Goal: Transaction & Acquisition: Purchase product/service

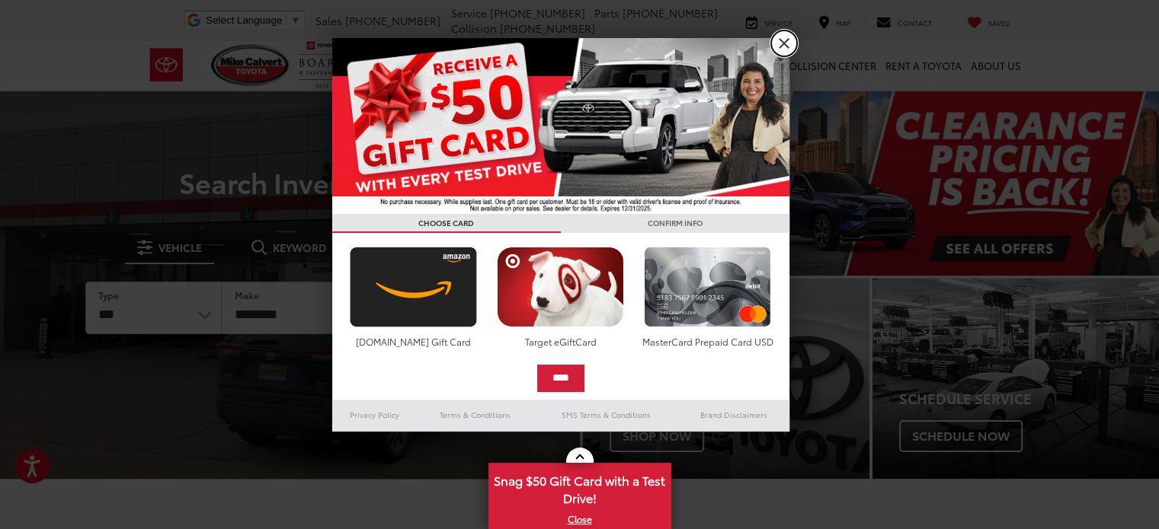
click at [791, 46] on link "X" at bounding box center [784, 43] width 26 height 26
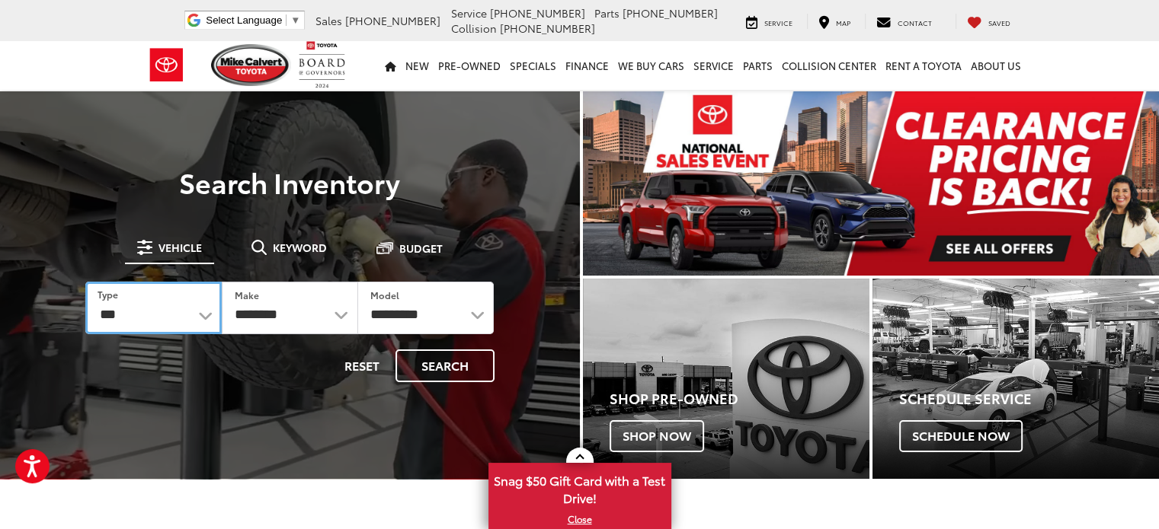
click at [193, 320] on select "*** *** **** *********" at bounding box center [153, 308] width 136 height 53
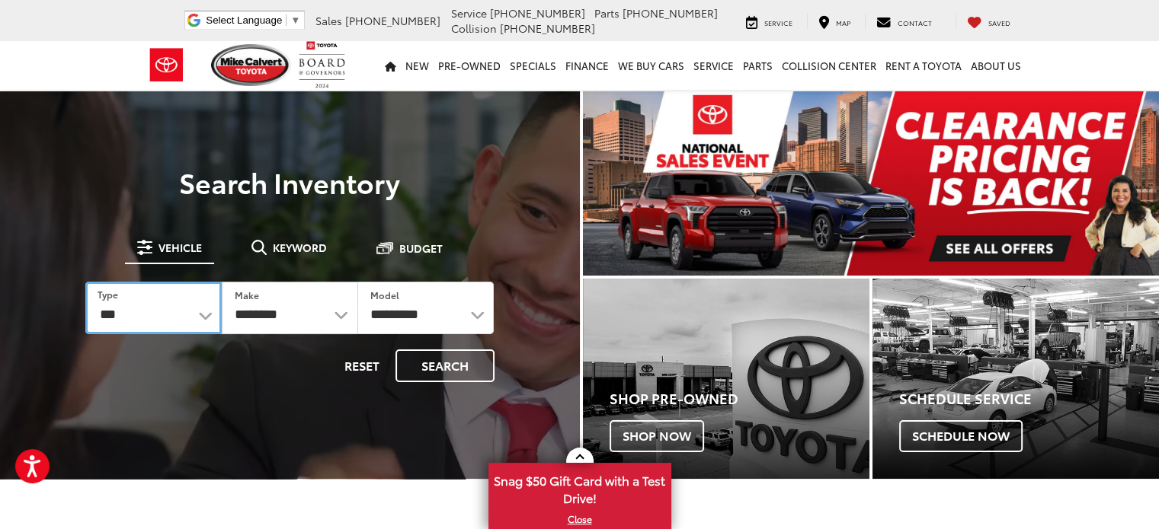
select select "******"
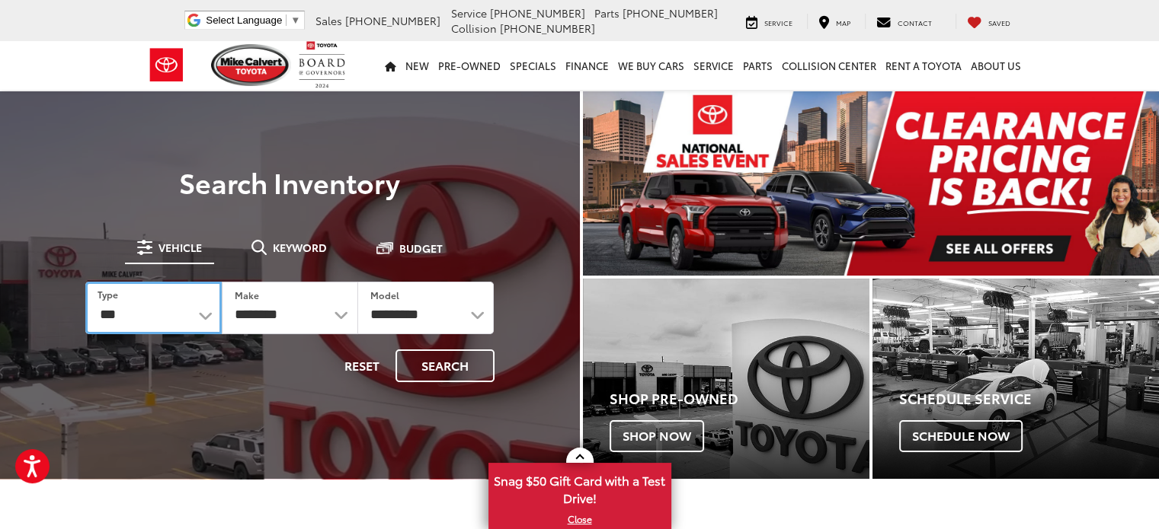
click at [85, 282] on select "*** *** **** *********" at bounding box center [153, 308] width 136 height 53
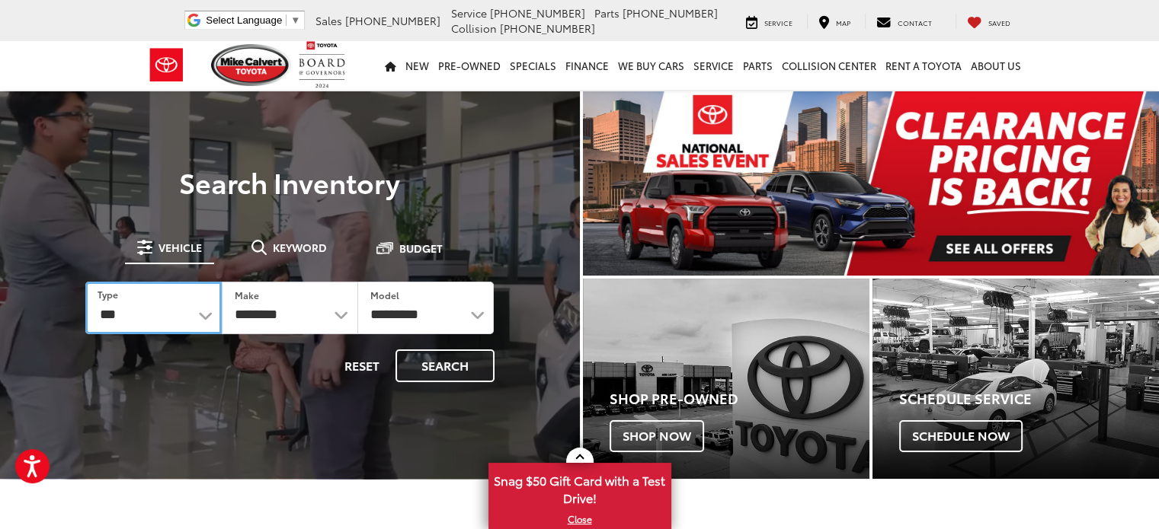
select select
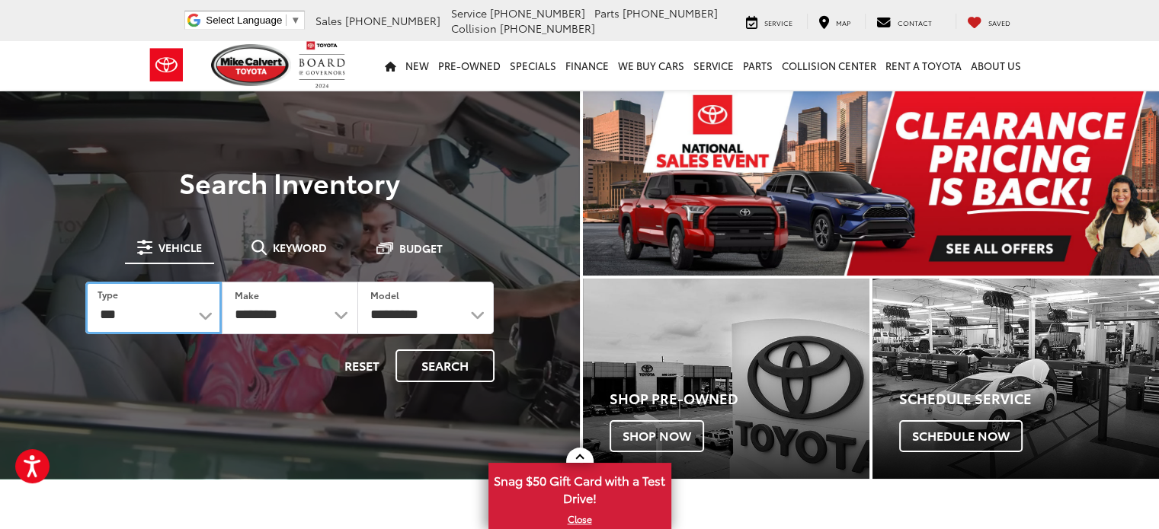
select select
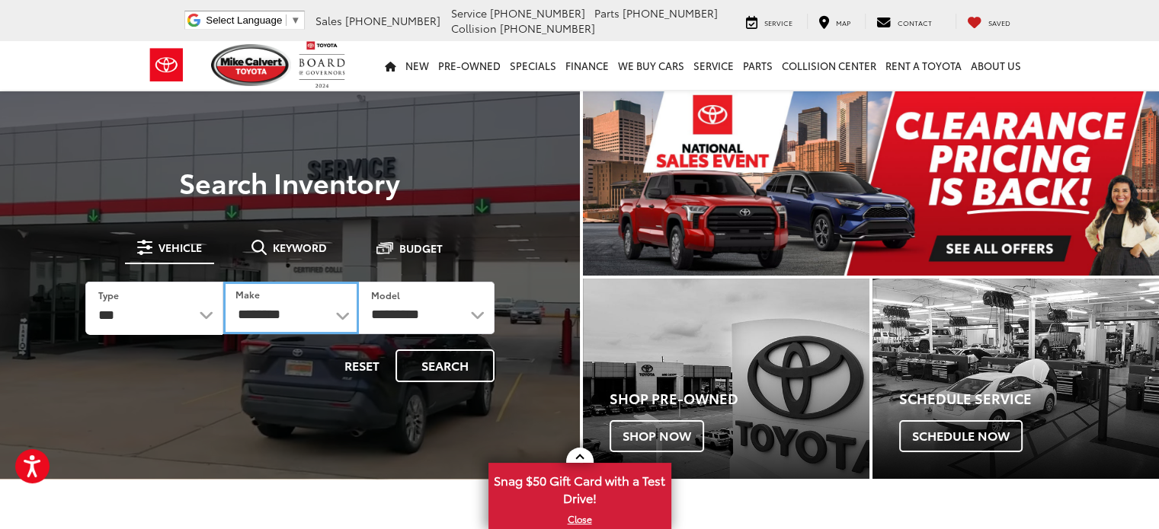
click at [289, 325] on select "**********" at bounding box center [291, 308] width 136 height 53
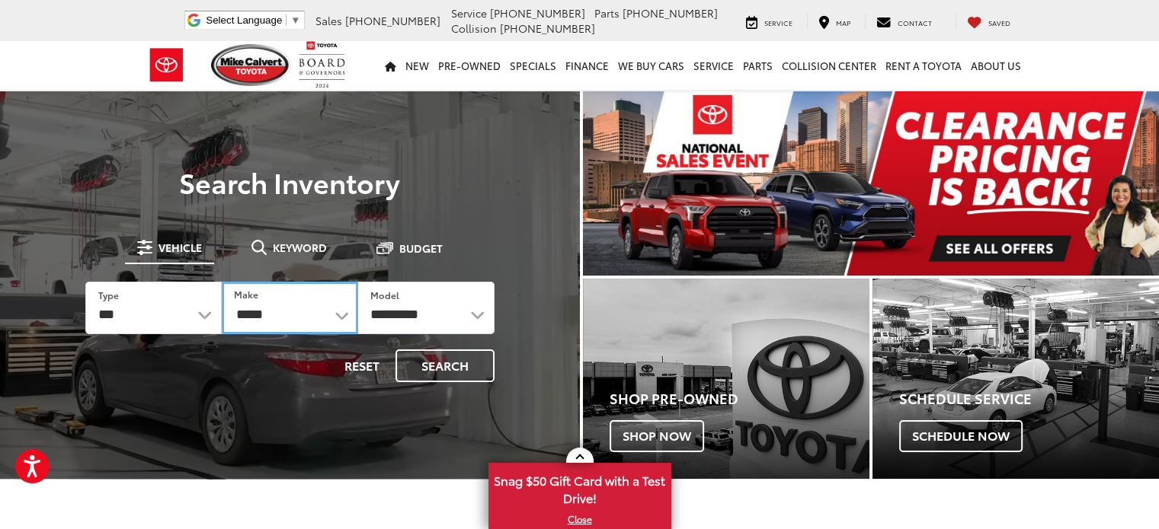
click at [222, 282] on select "**********" at bounding box center [290, 308] width 136 height 53
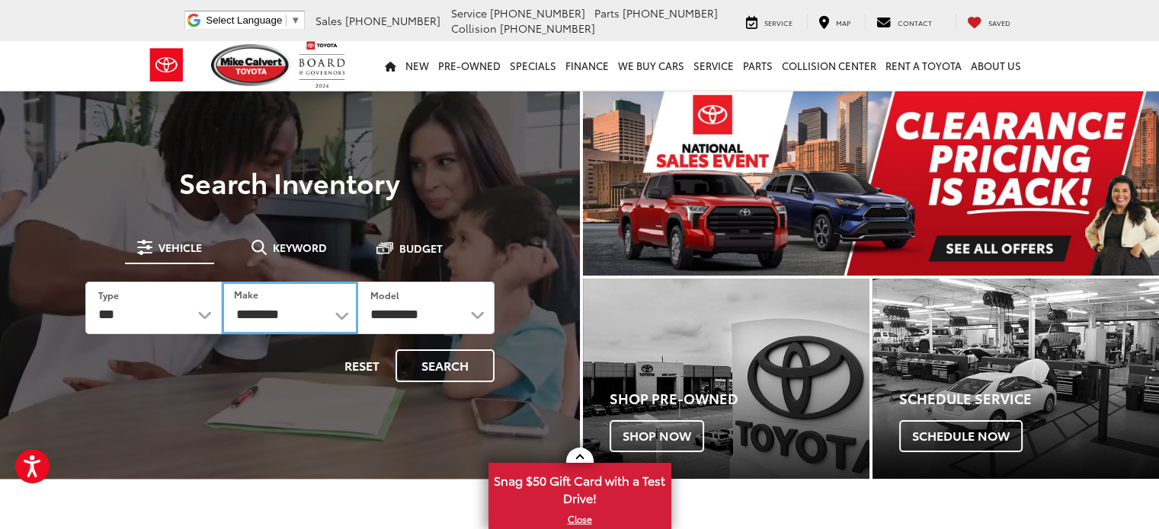
click at [317, 305] on select "**********" at bounding box center [290, 308] width 136 height 53
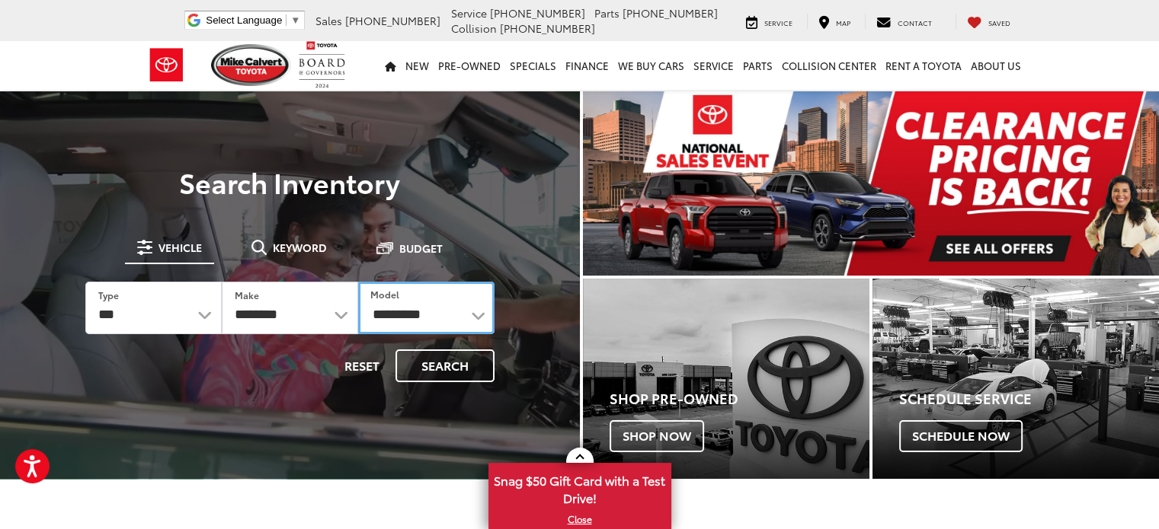
click at [419, 315] on select "********* ***" at bounding box center [426, 308] width 136 height 53
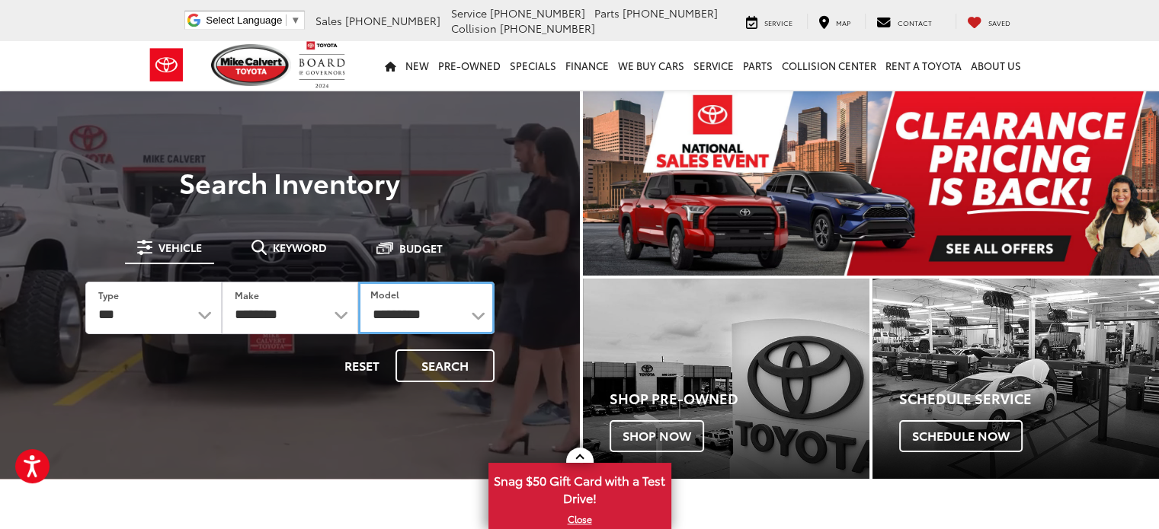
click at [405, 313] on select "********* ***" at bounding box center [426, 308] width 136 height 53
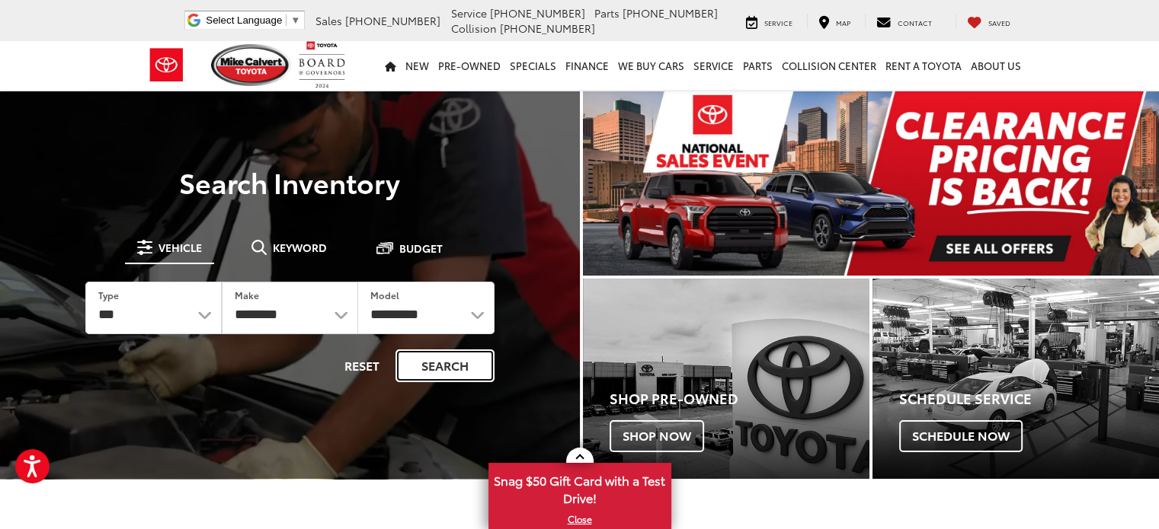
click at [473, 374] on button "Search" at bounding box center [444, 366] width 99 height 33
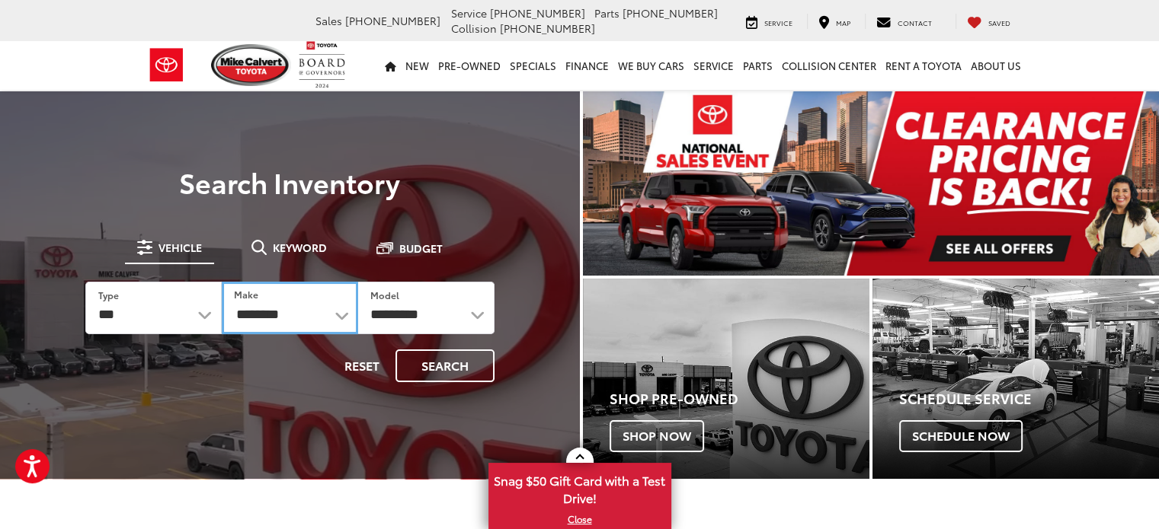
click at [261, 313] on select "**********" at bounding box center [290, 308] width 136 height 53
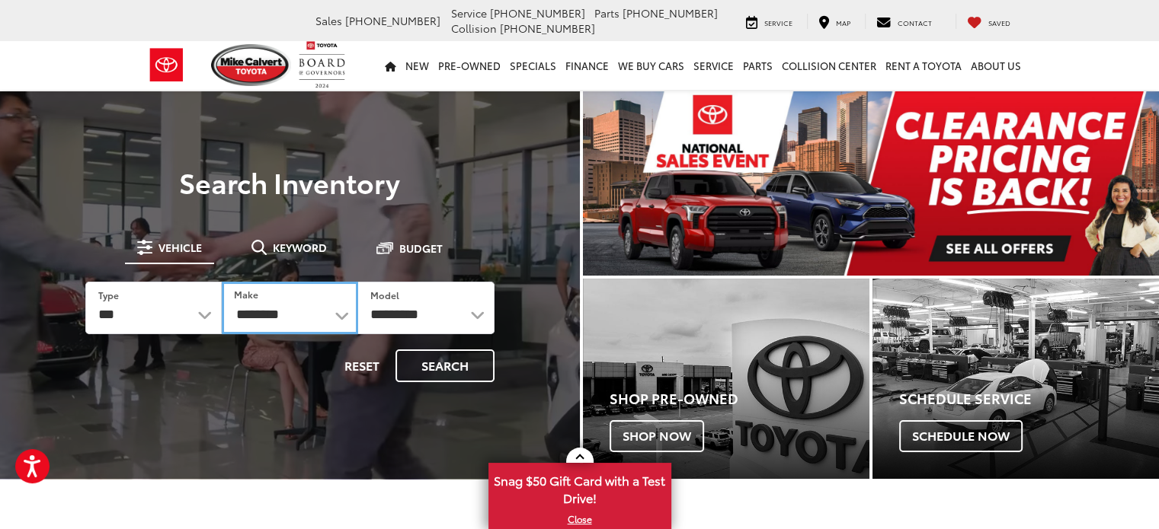
select select "*****"
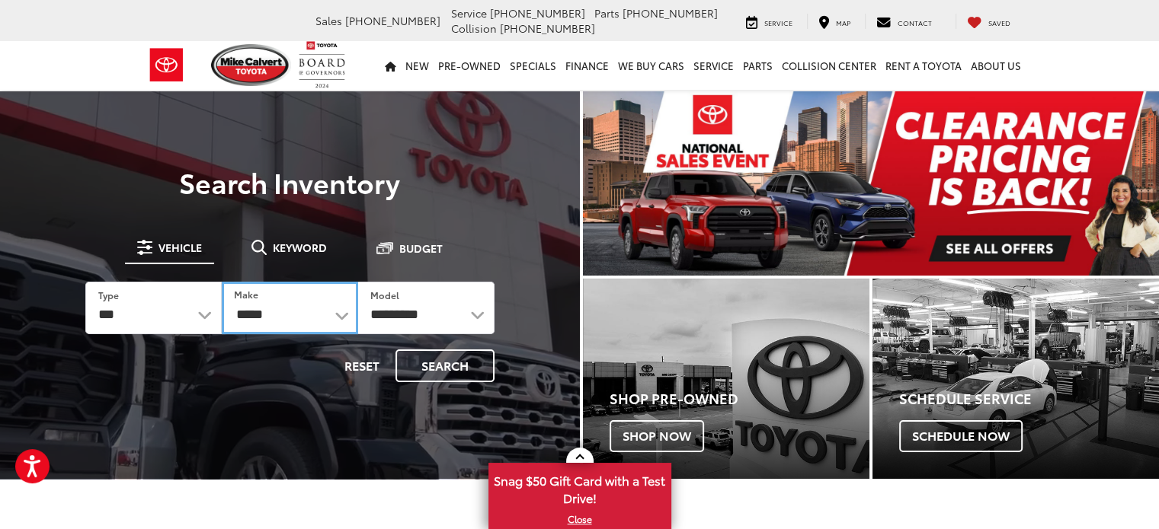
click at [222, 282] on select "**********" at bounding box center [290, 308] width 136 height 53
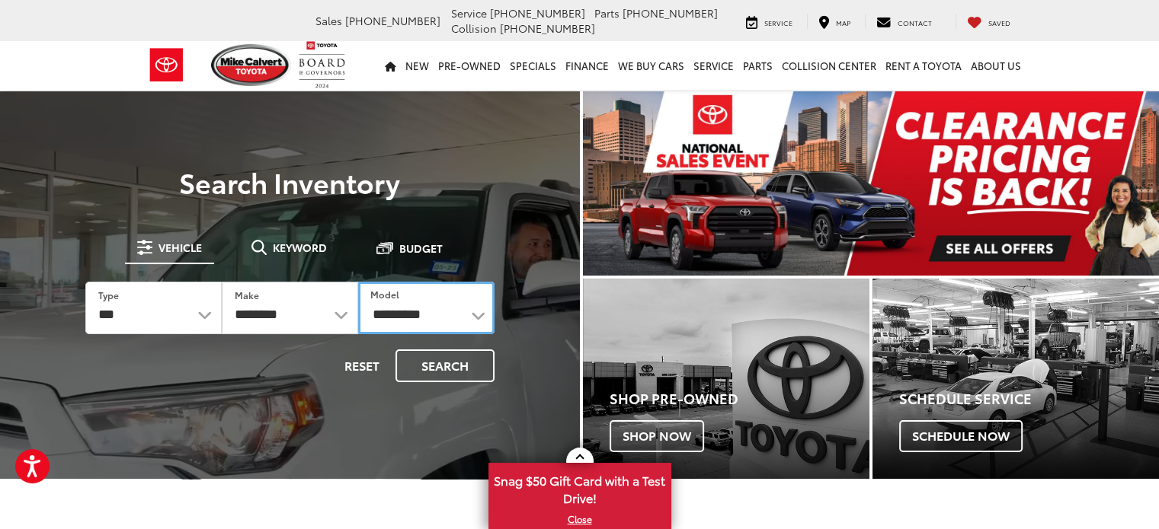
click at [462, 331] on select "********* ** ** ** ** ** **" at bounding box center [426, 308] width 136 height 53
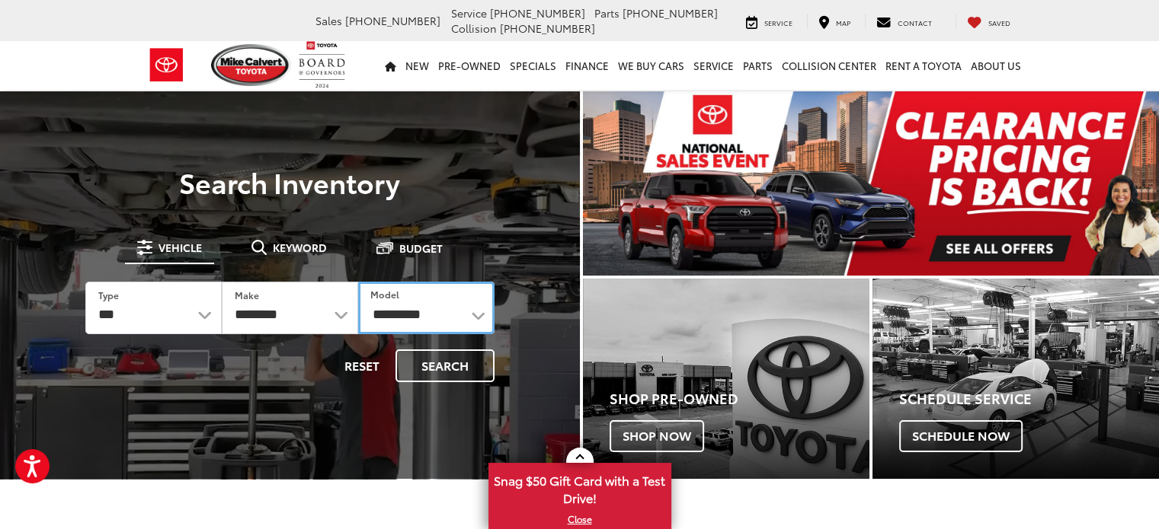
click at [439, 324] on select "********* ** ** ** ** ** **" at bounding box center [426, 308] width 136 height 53
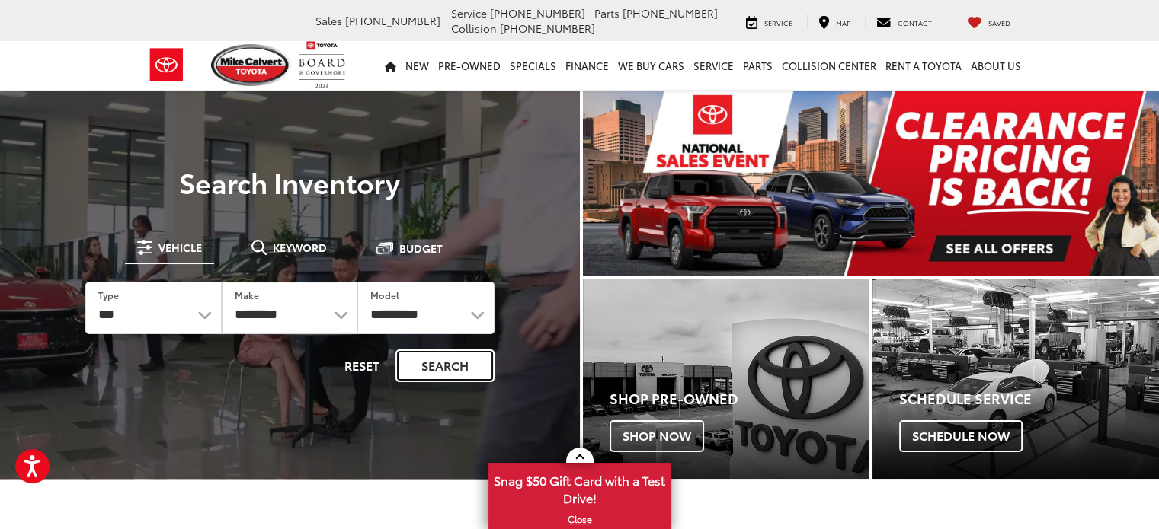
click at [444, 370] on button "Search" at bounding box center [444, 366] width 99 height 33
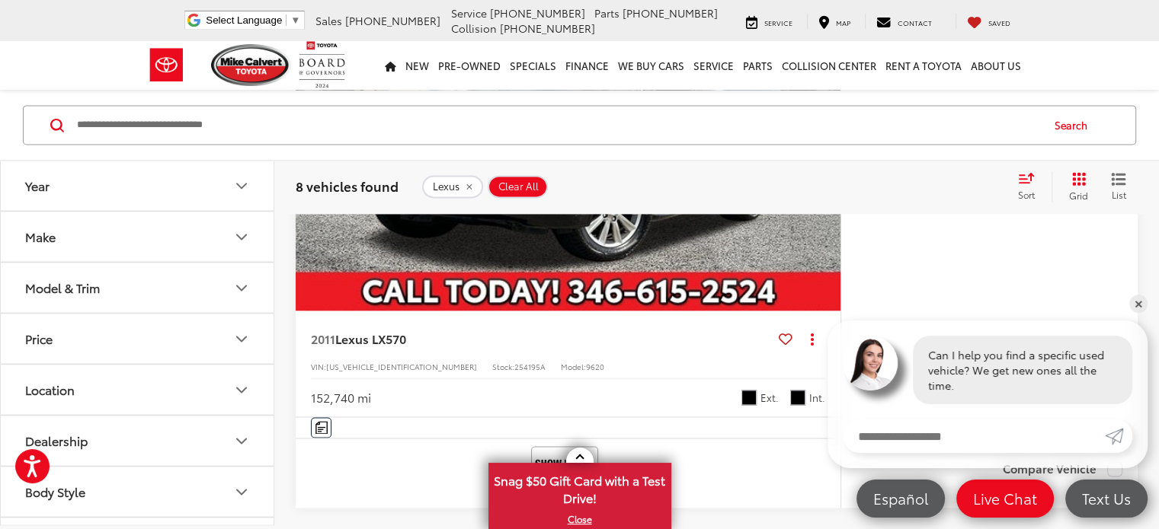
click at [227, 285] on button "Model & Trim" at bounding box center [138, 288] width 274 height 50
click at [226, 284] on button "Model & Trim" at bounding box center [138, 288] width 274 height 50
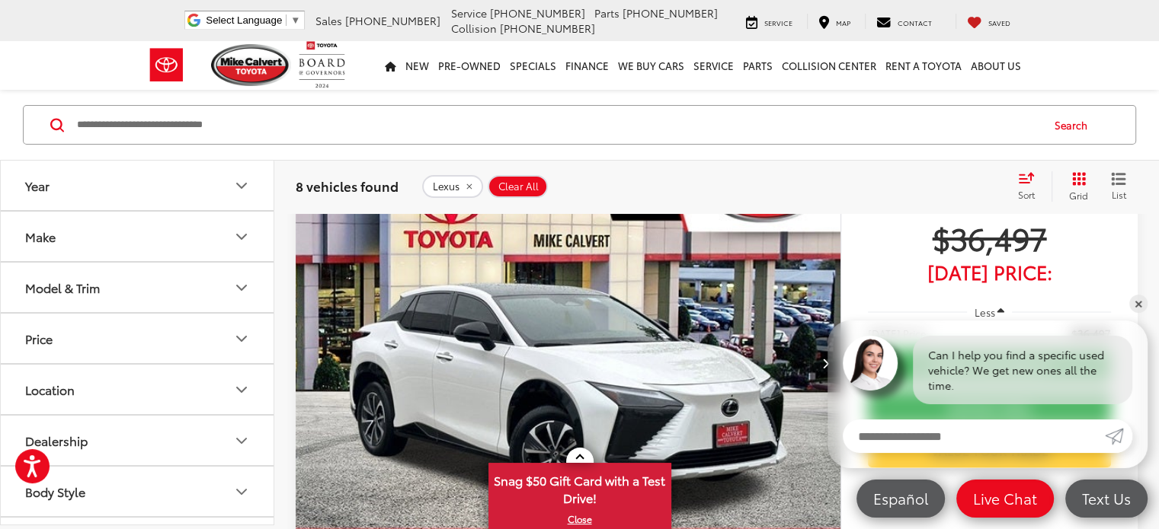
scroll to position [76, 0]
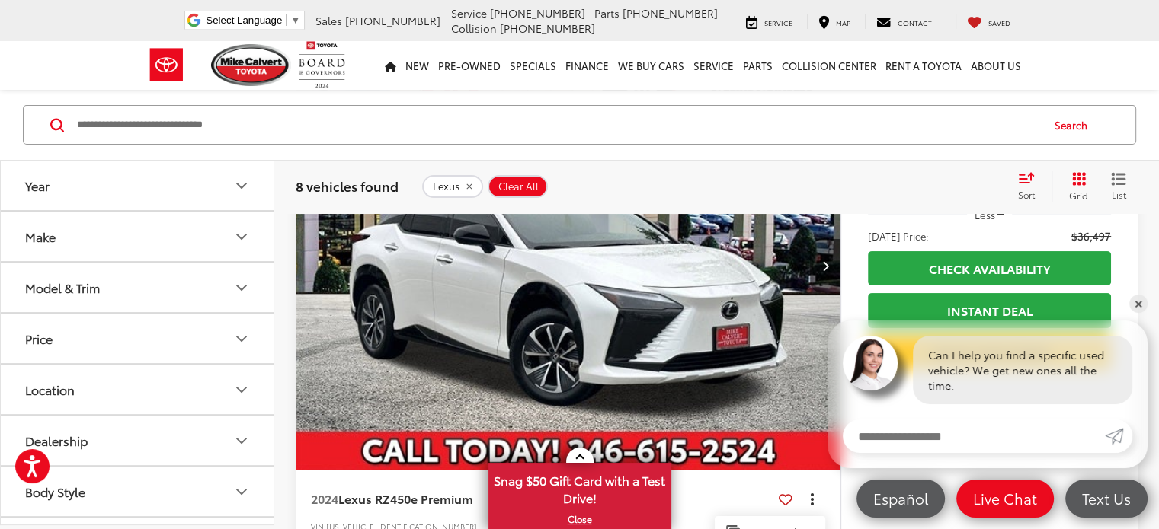
scroll to position [229, 0]
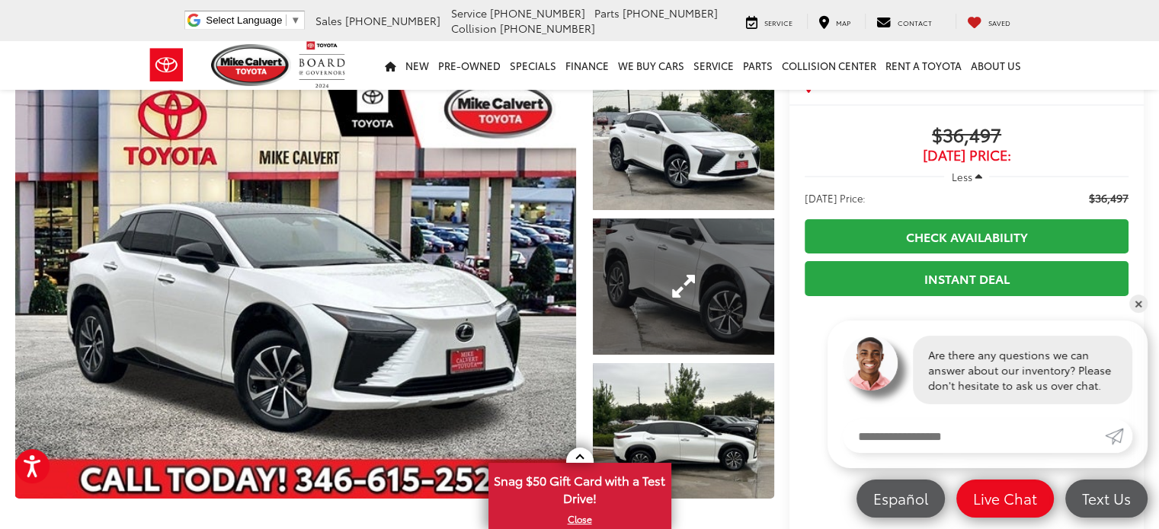
scroll to position [76, 0]
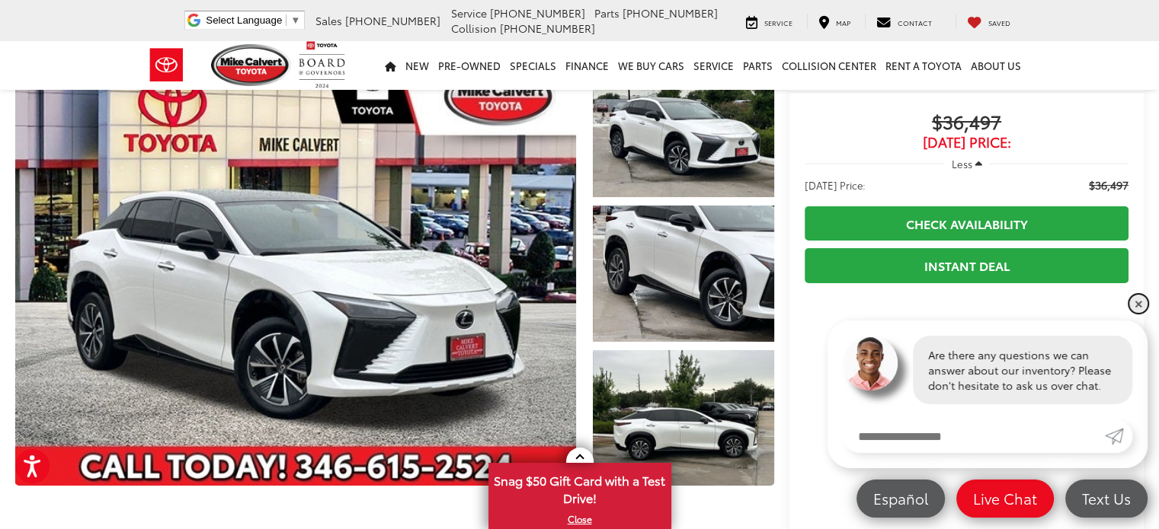
click at [1137, 307] on link "✕" at bounding box center [1138, 304] width 18 height 18
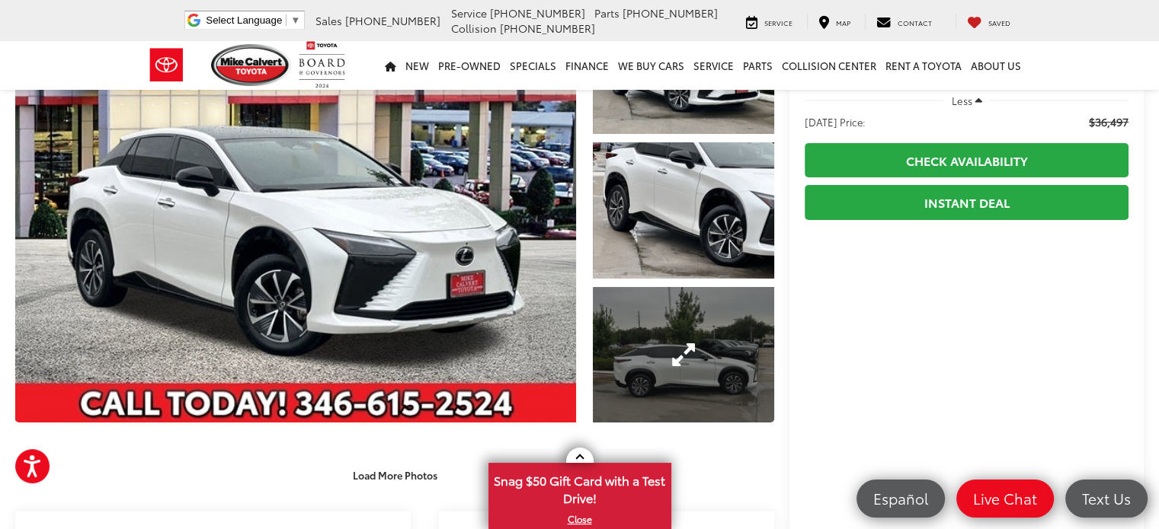
scroll to position [152, 0]
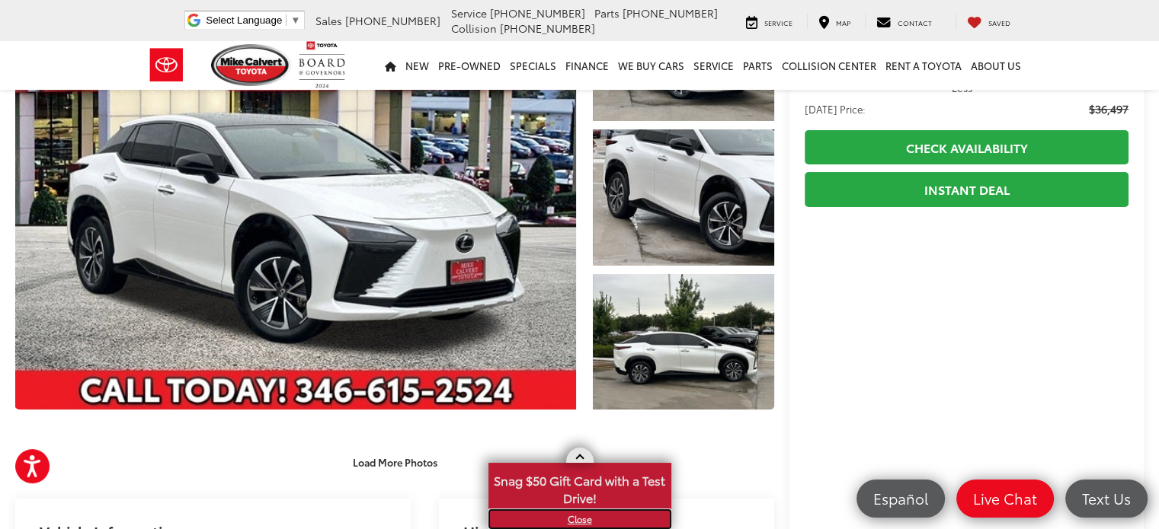
click at [574, 520] on link "X" at bounding box center [580, 519] width 180 height 17
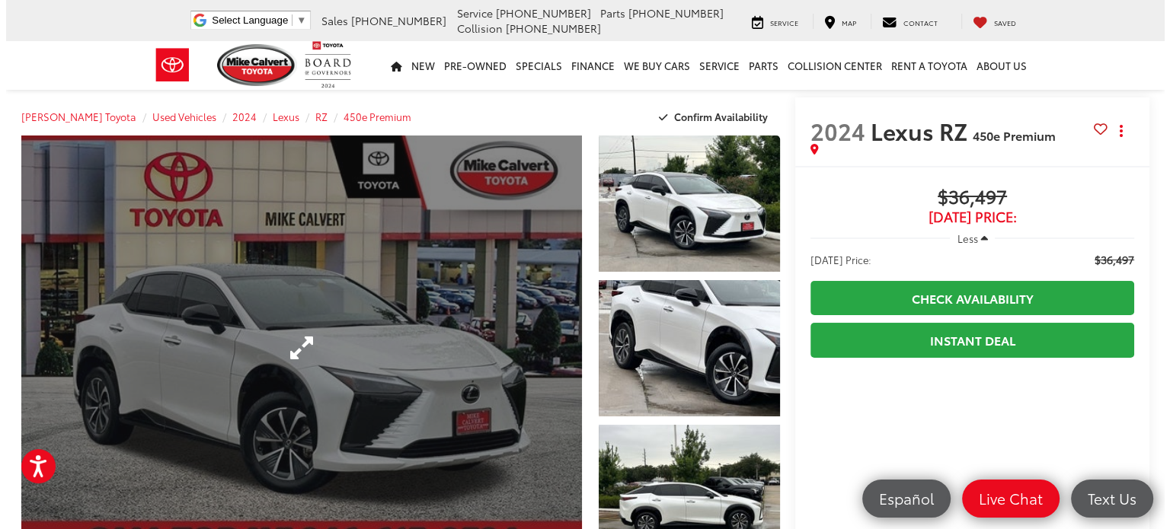
scroll to position [0, 0]
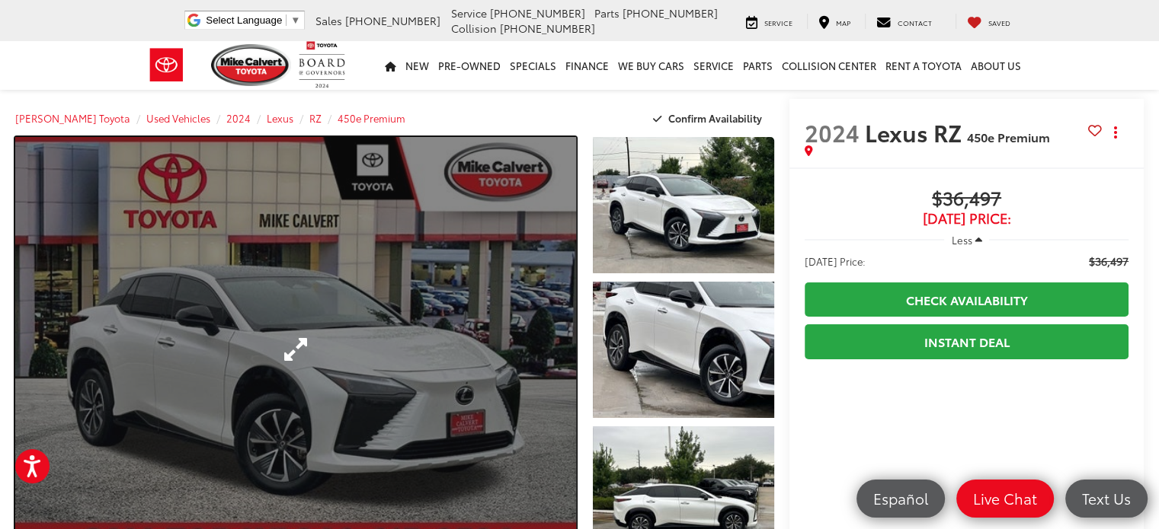
click at [487, 370] on link "Expand Photo 0" at bounding box center [295, 349] width 561 height 425
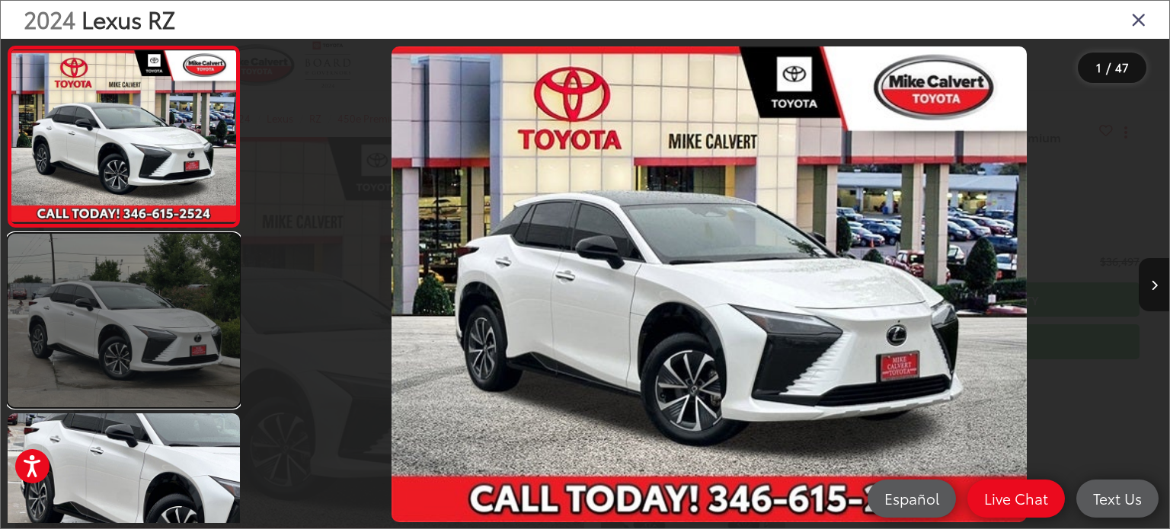
click at [139, 346] on link at bounding box center [124, 321] width 232 height 174
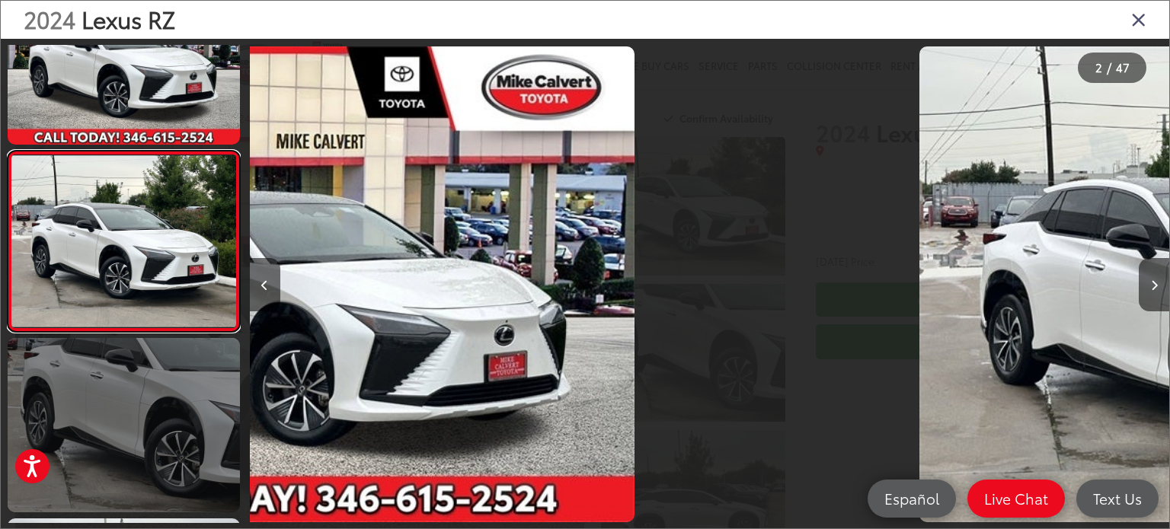
scroll to position [76, 0]
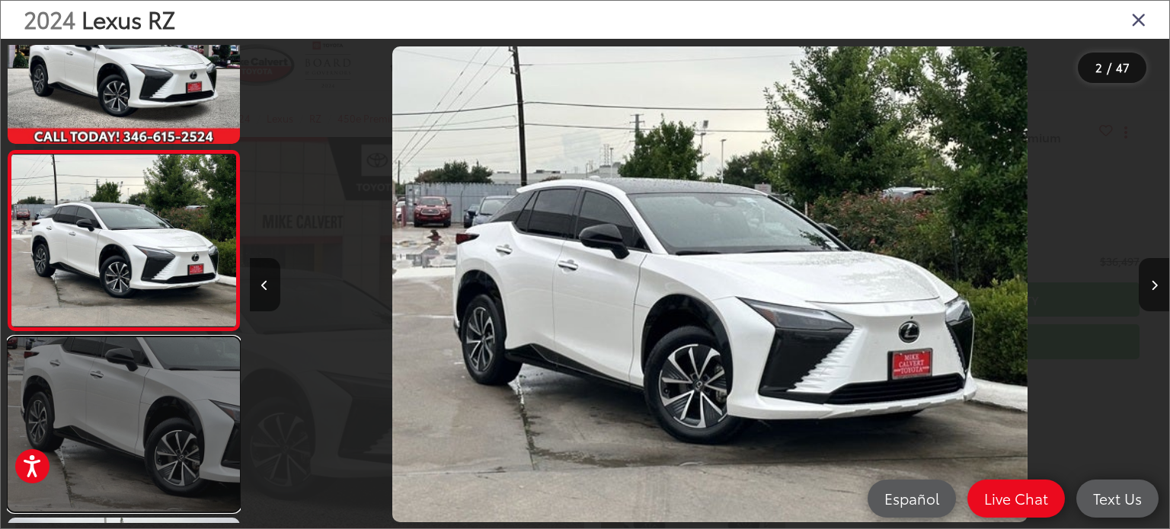
click at [143, 403] on link at bounding box center [124, 424] width 232 height 174
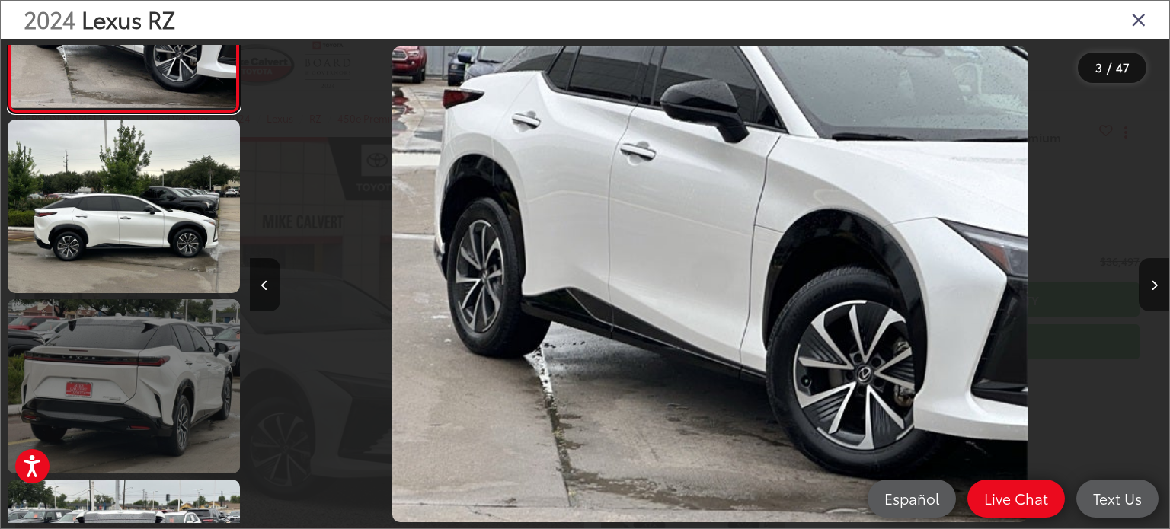
scroll to position [0, 0]
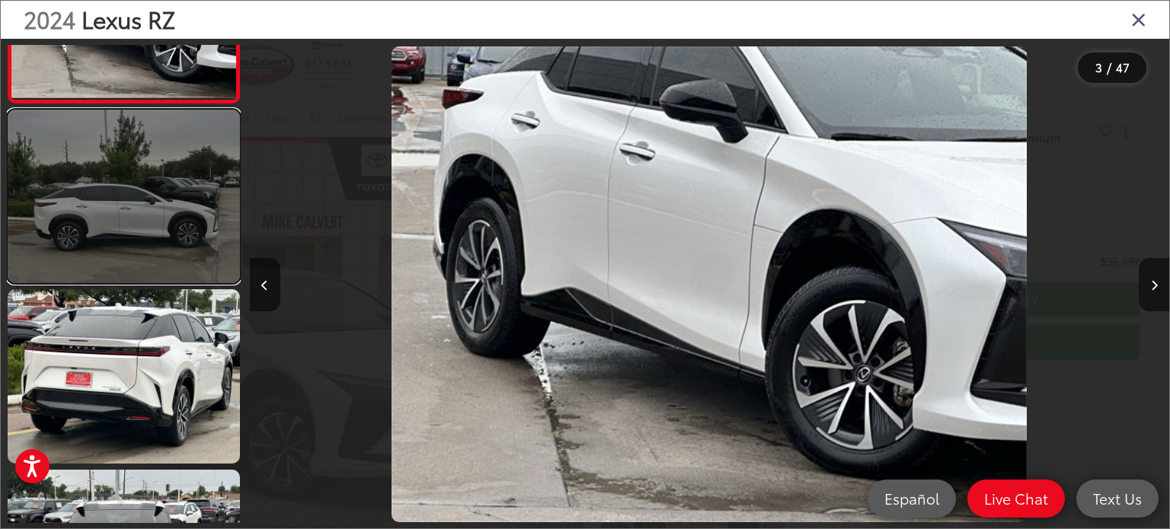
click at [164, 222] on link at bounding box center [124, 197] width 232 height 174
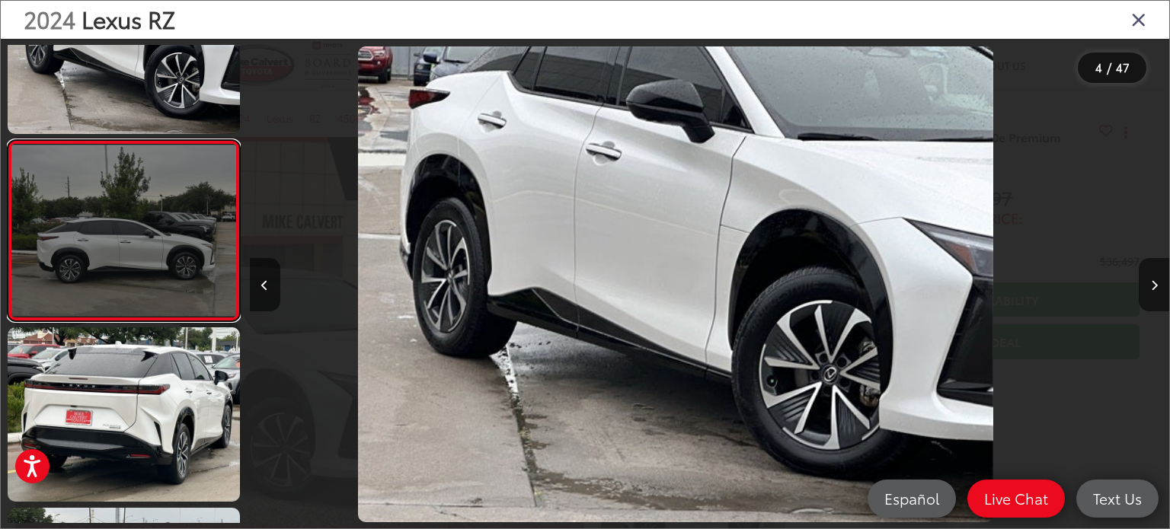
scroll to position [437, 0]
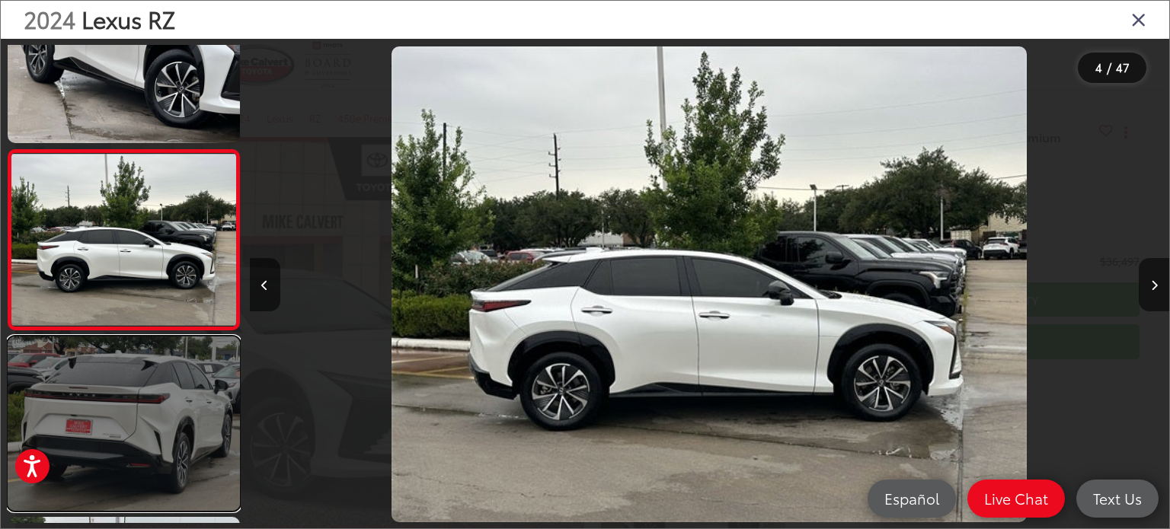
click at [162, 408] on link at bounding box center [124, 424] width 232 height 174
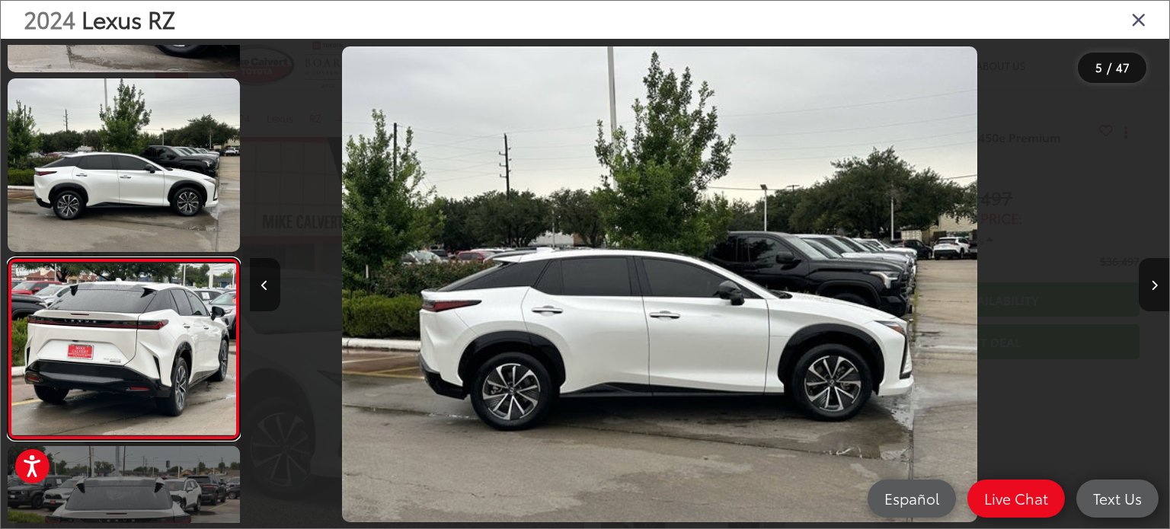
scroll to position [596, 0]
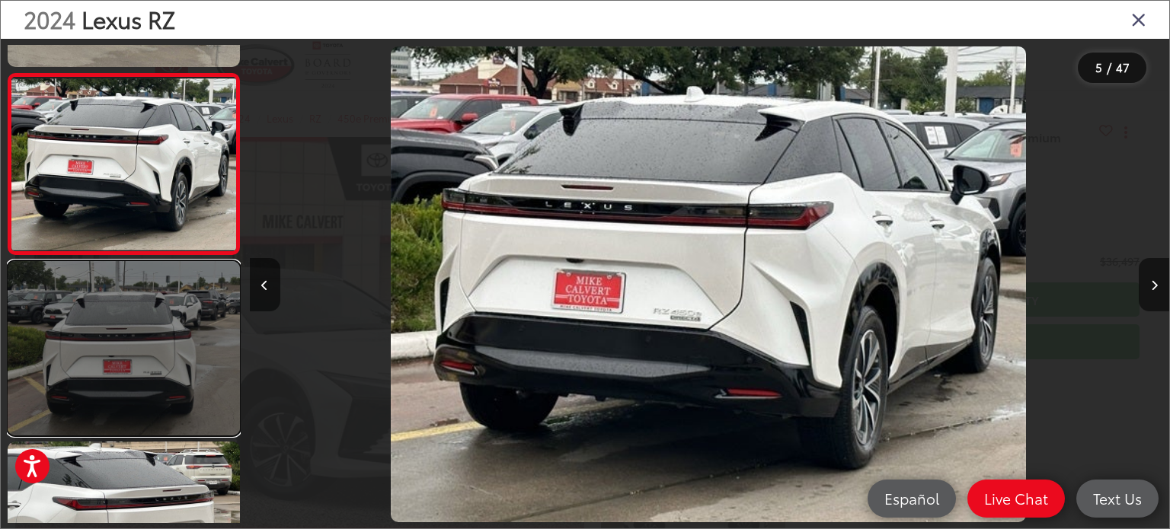
click at [155, 337] on link at bounding box center [124, 348] width 232 height 174
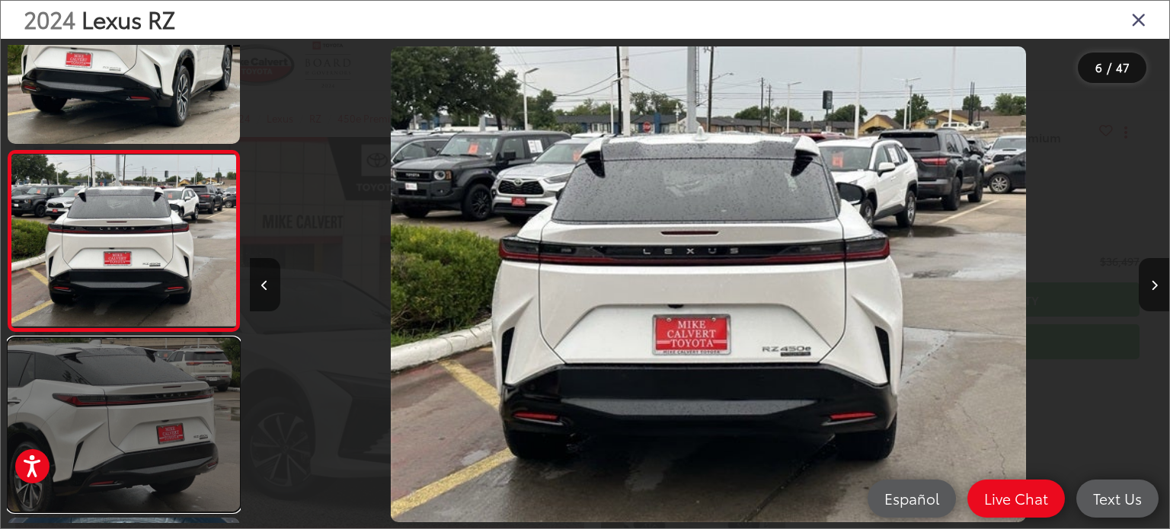
click at [168, 395] on link at bounding box center [124, 425] width 232 height 174
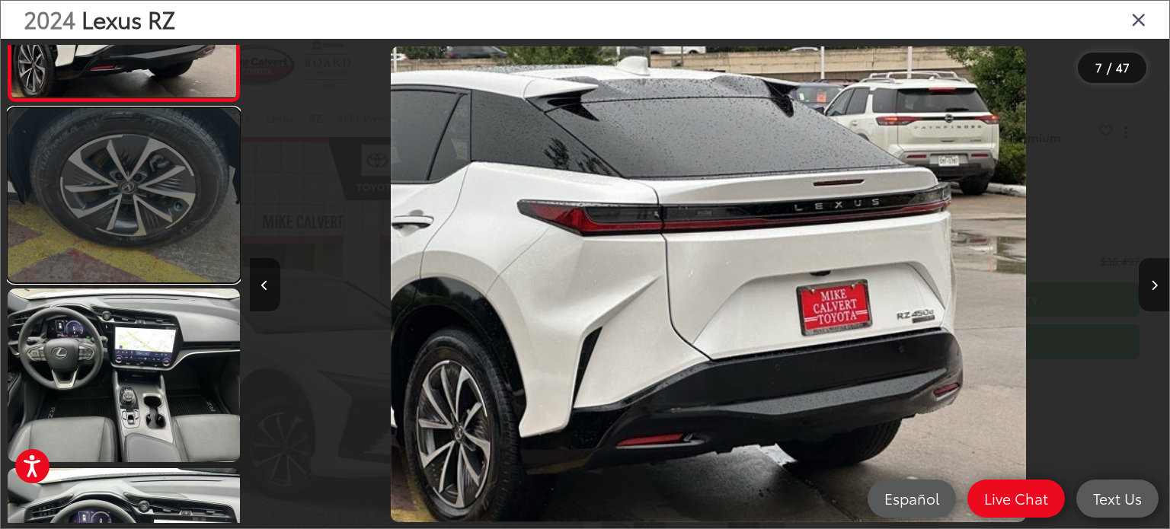
click at [157, 232] on link at bounding box center [124, 195] width 232 height 174
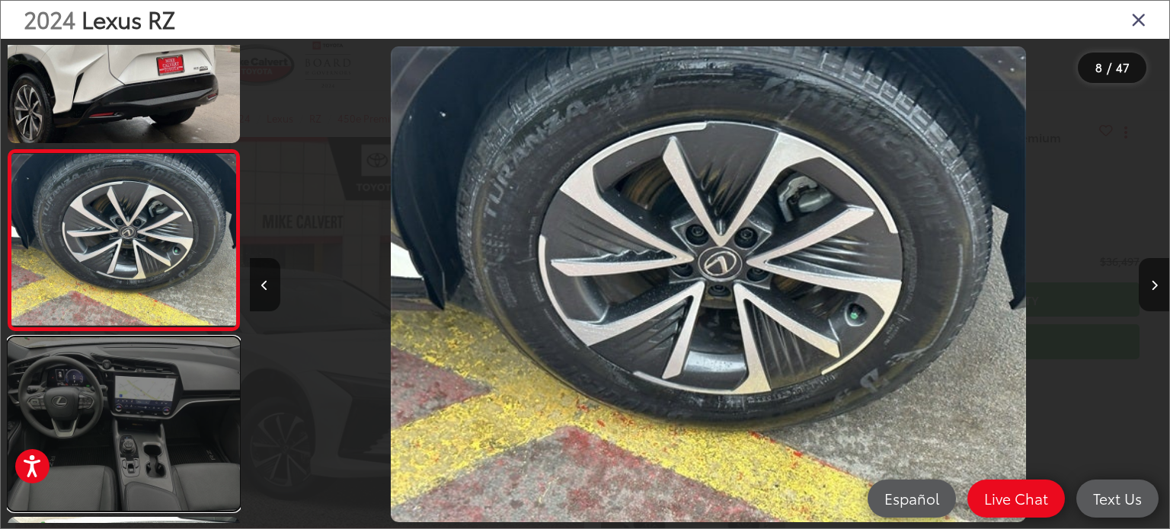
click at [158, 409] on link at bounding box center [124, 424] width 232 height 174
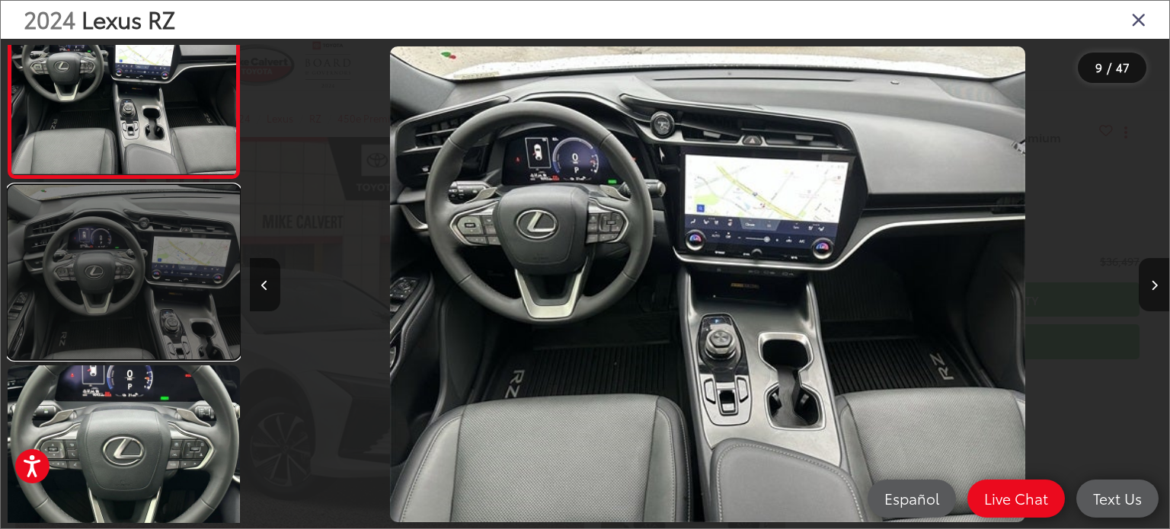
click at [156, 317] on link at bounding box center [124, 272] width 232 height 174
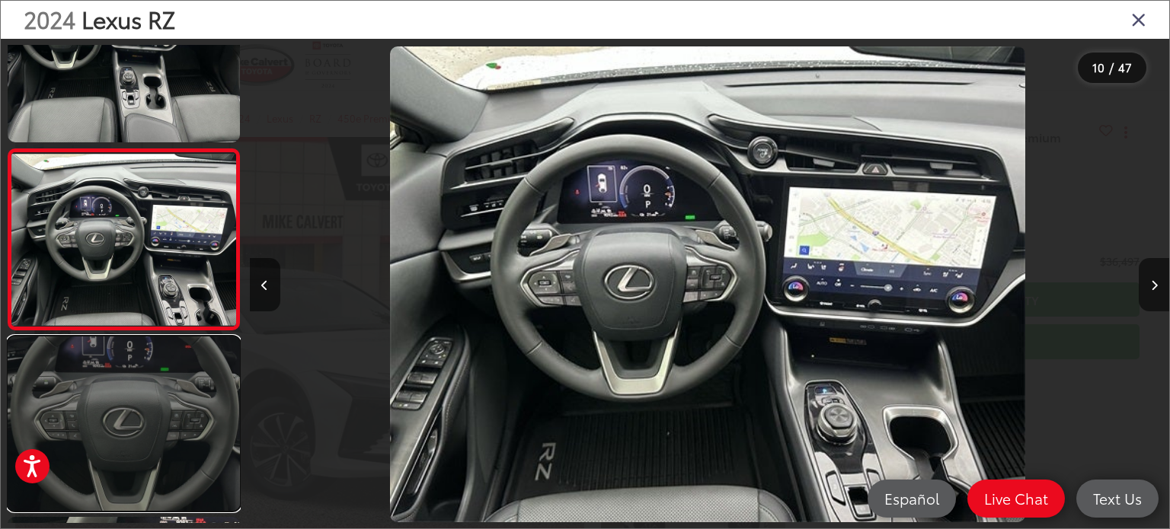
click at [162, 400] on link at bounding box center [124, 424] width 232 height 174
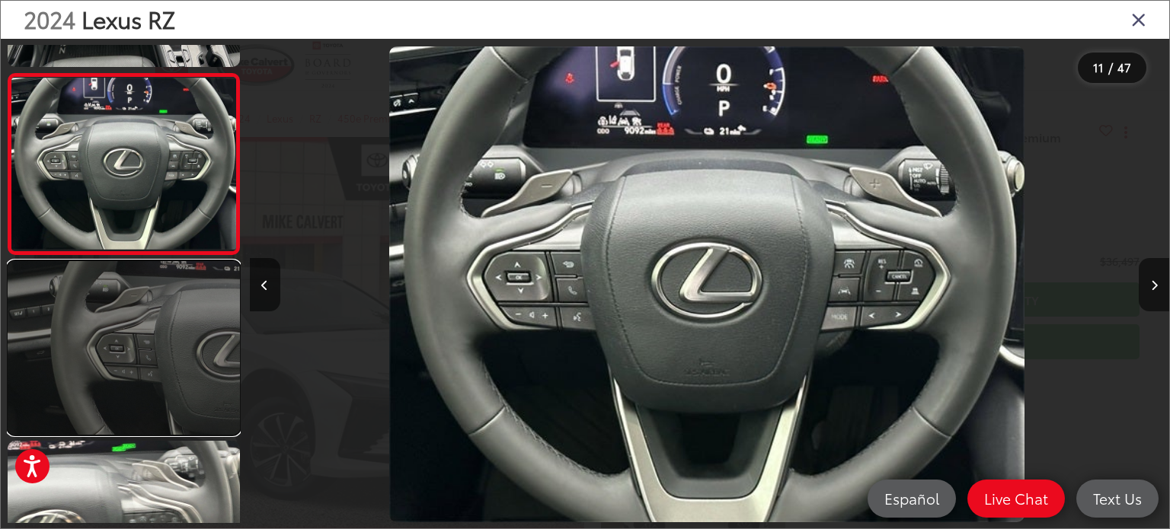
click at [161, 324] on link at bounding box center [124, 348] width 232 height 174
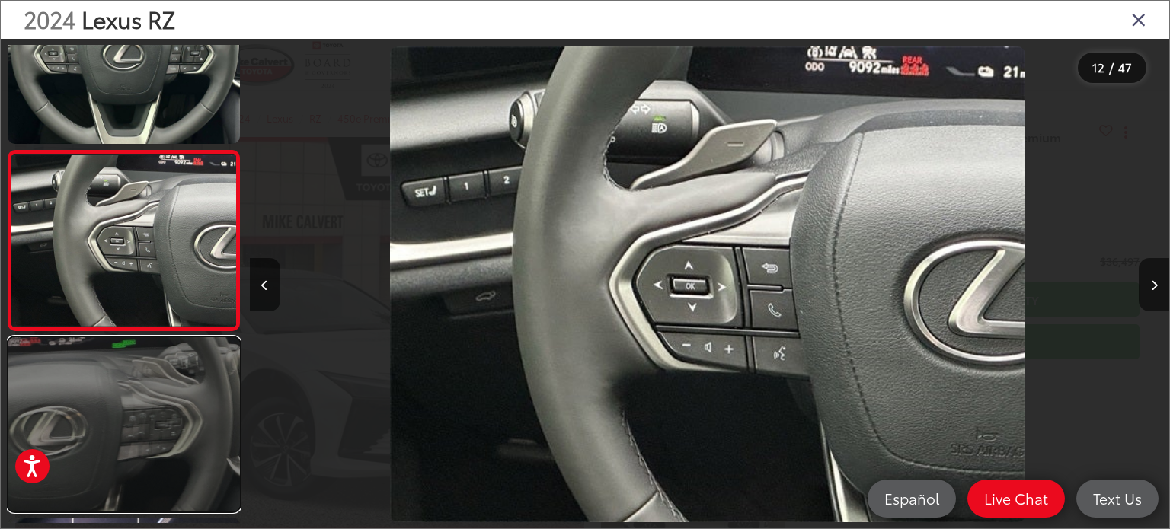
click at [174, 399] on link at bounding box center [124, 424] width 232 height 174
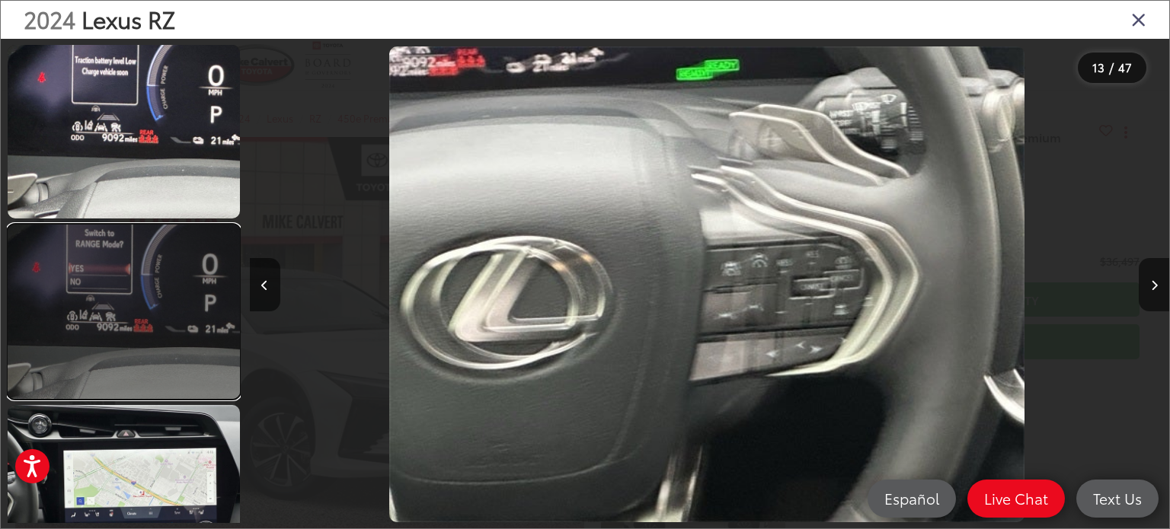
click at [179, 364] on link at bounding box center [124, 312] width 232 height 174
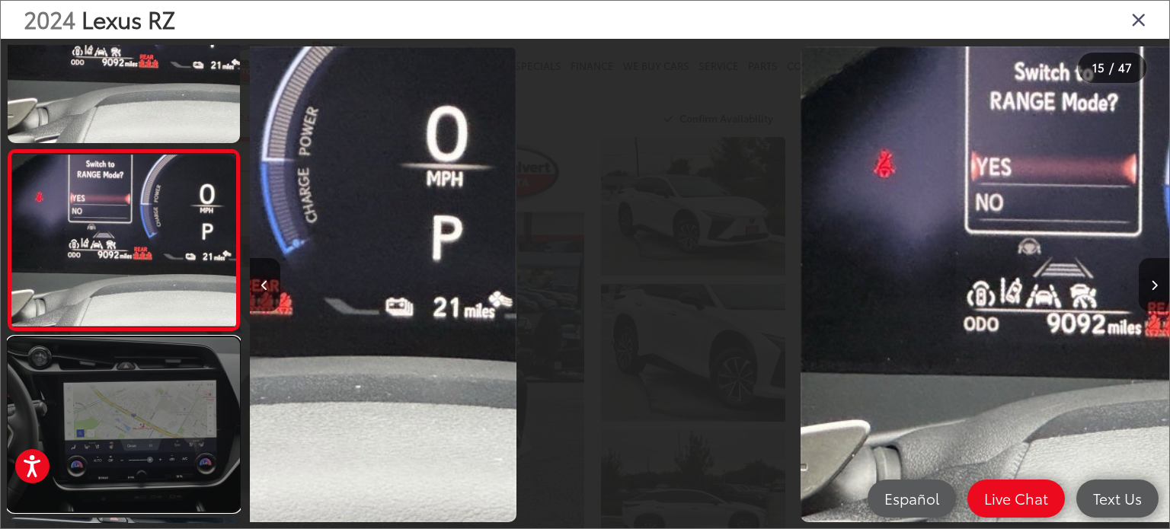
click at [174, 374] on link at bounding box center [124, 424] width 232 height 174
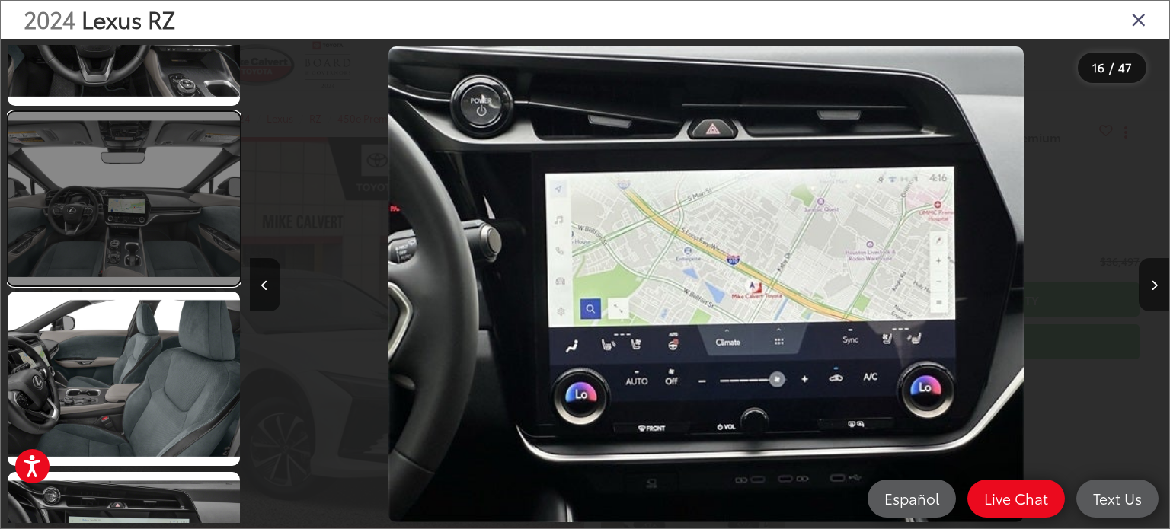
click at [203, 248] on link at bounding box center [124, 199] width 232 height 174
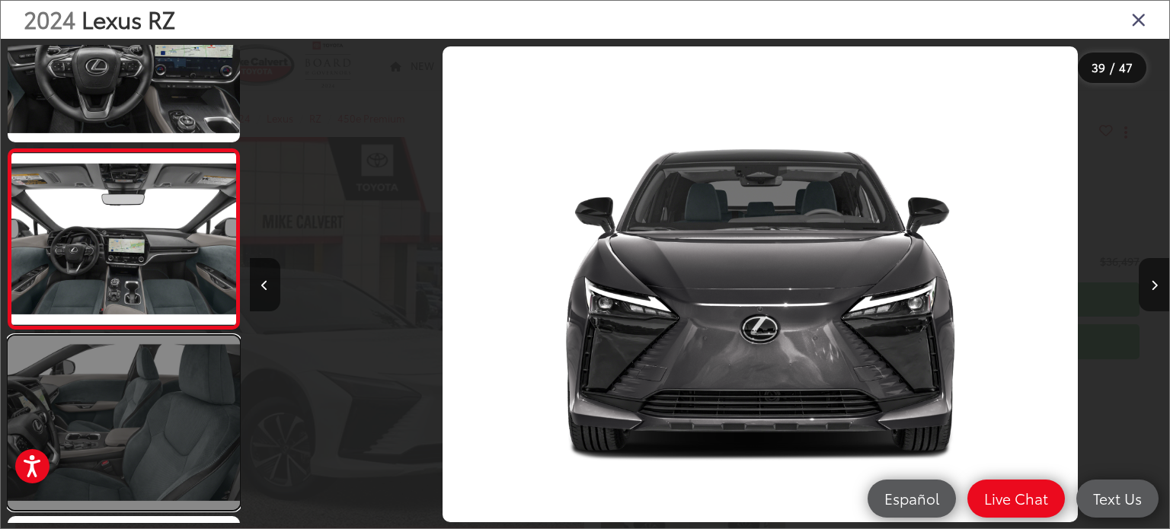
click at [193, 381] on link at bounding box center [124, 423] width 232 height 174
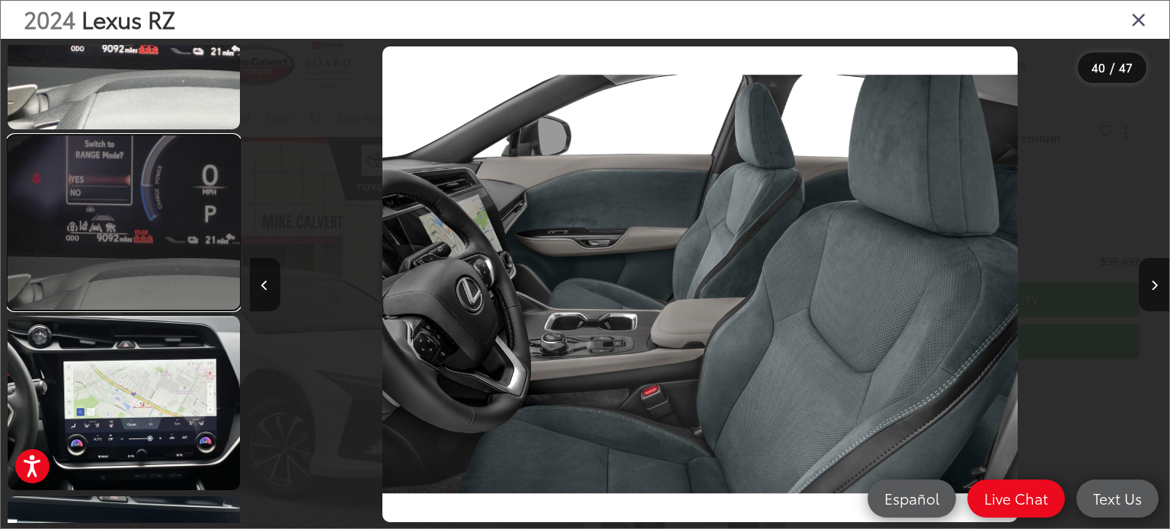
click at [171, 186] on link at bounding box center [124, 223] width 232 height 174
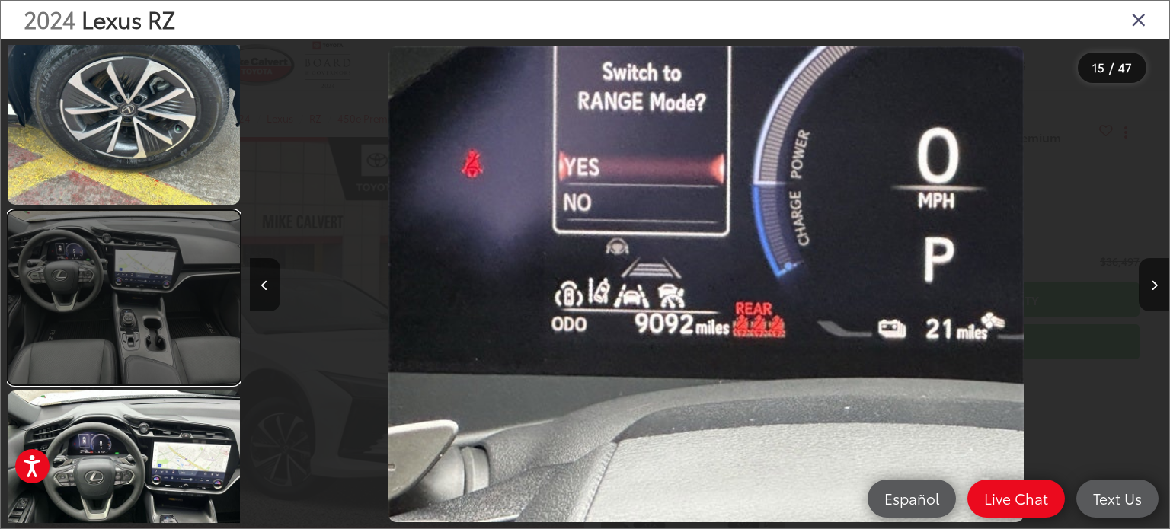
click at [91, 332] on link at bounding box center [124, 298] width 232 height 174
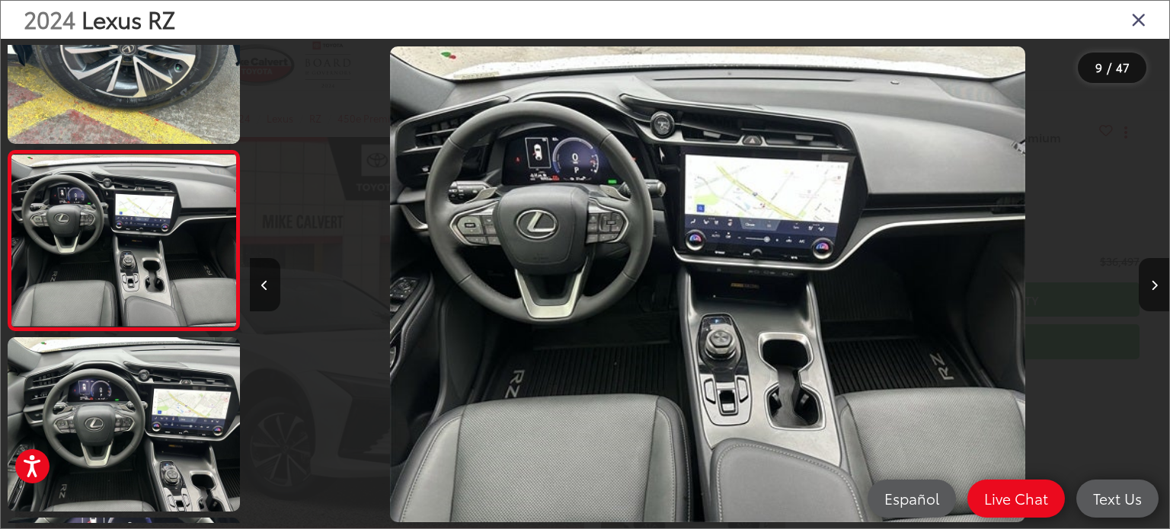
click at [1150, 24] on div "2024 Lexus RZ" at bounding box center [585, 20] width 1169 height 38
click at [1142, 20] on icon "Close gallery" at bounding box center [1138, 19] width 15 height 20
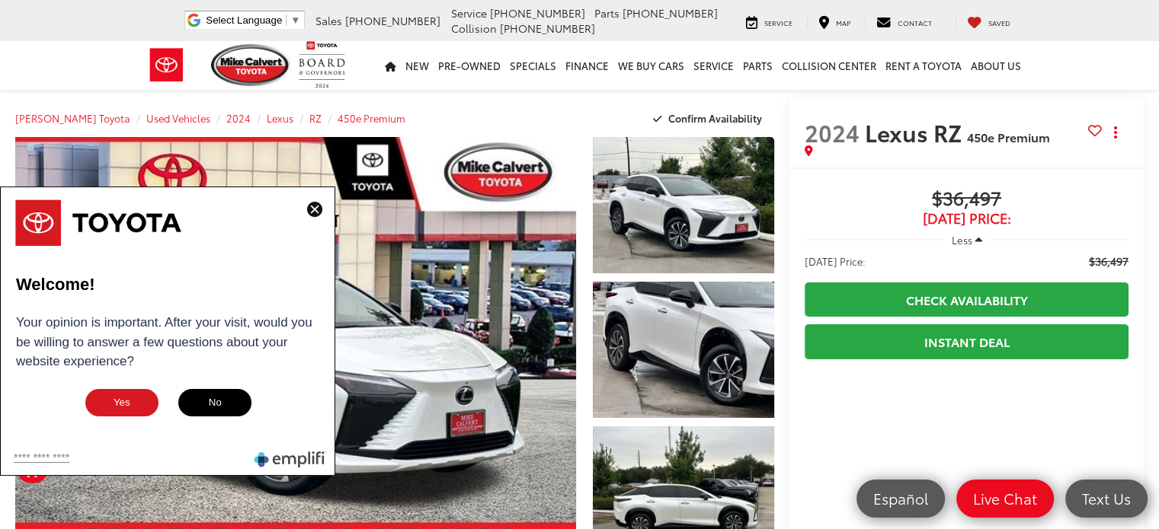
click at [318, 206] on img at bounding box center [314, 209] width 15 height 15
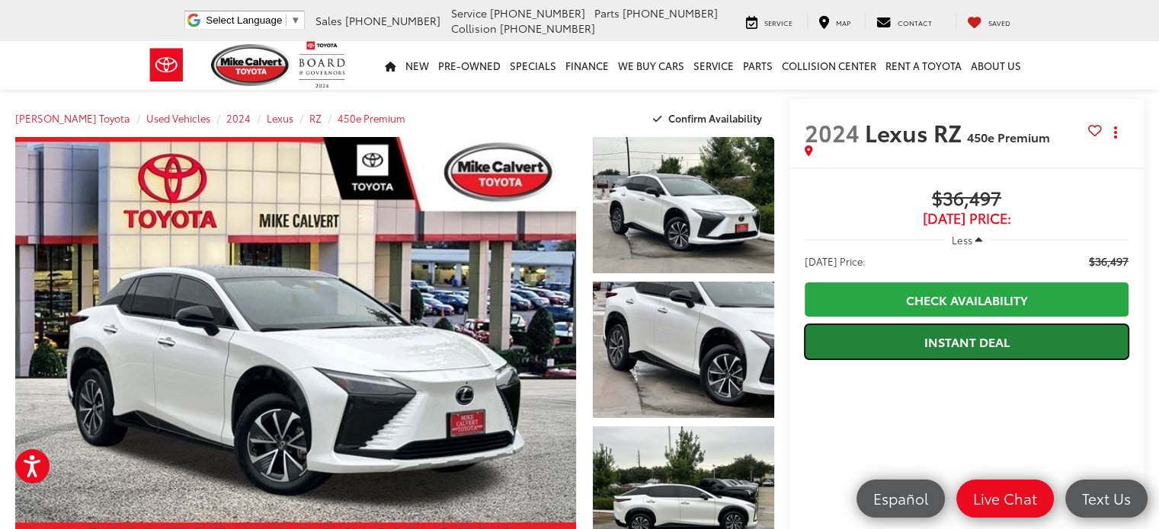
click at [1031, 354] on link "Instant Deal" at bounding box center [966, 342] width 324 height 34
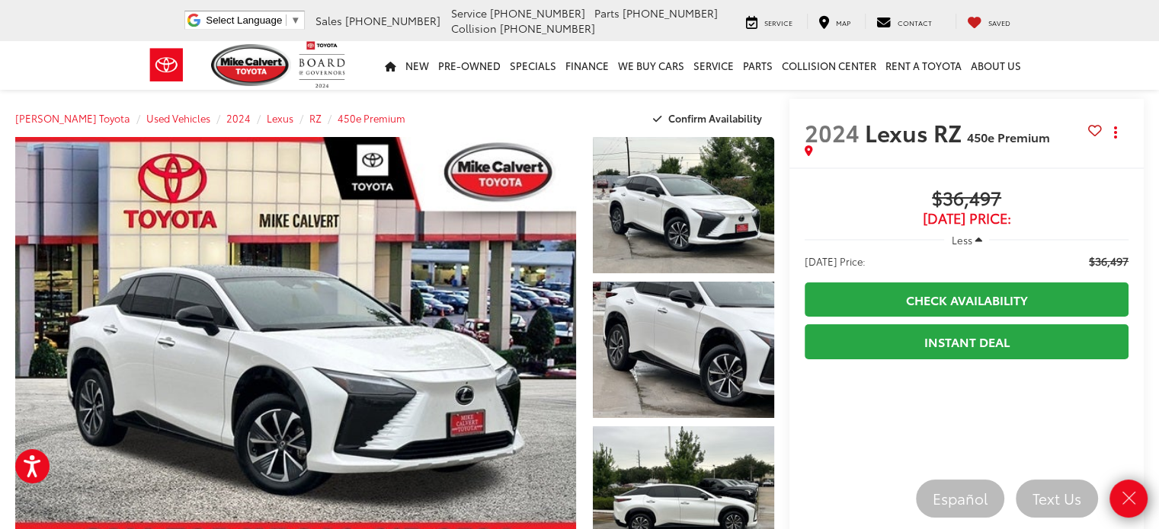
click at [591, 104] on div "Mike Calvert Toyota Used Vehicles 2024 Lexus RZ 450e Premium Confirm Availabili…" at bounding box center [394, 118] width 759 height 38
click at [1137, 497] on icon "Close" at bounding box center [1128, 498] width 21 height 21
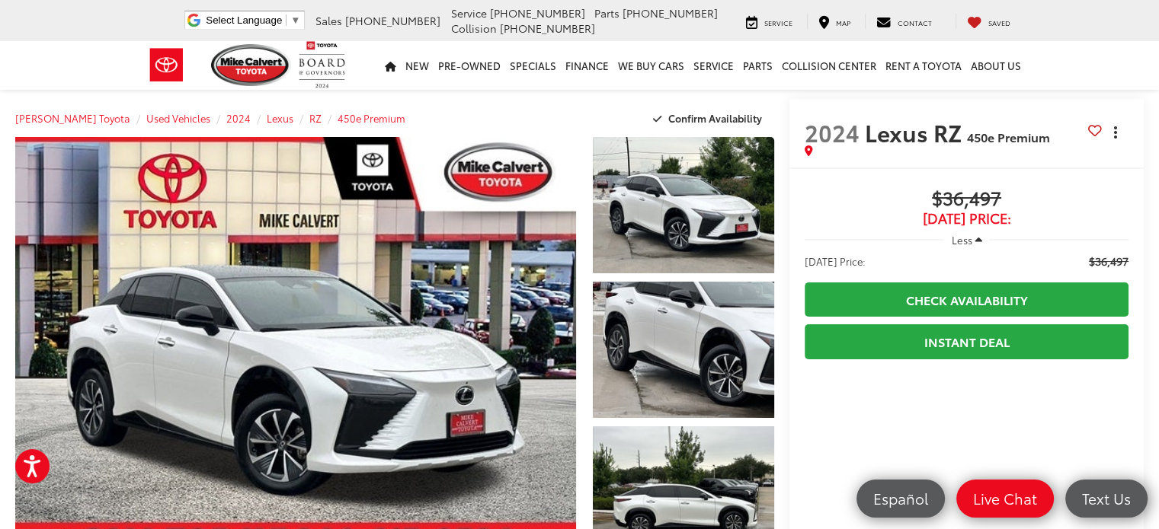
click at [1124, 129] on button "Actions" at bounding box center [1115, 132] width 27 height 27
click at [1124, 138] on button "Actions" at bounding box center [1115, 132] width 27 height 27
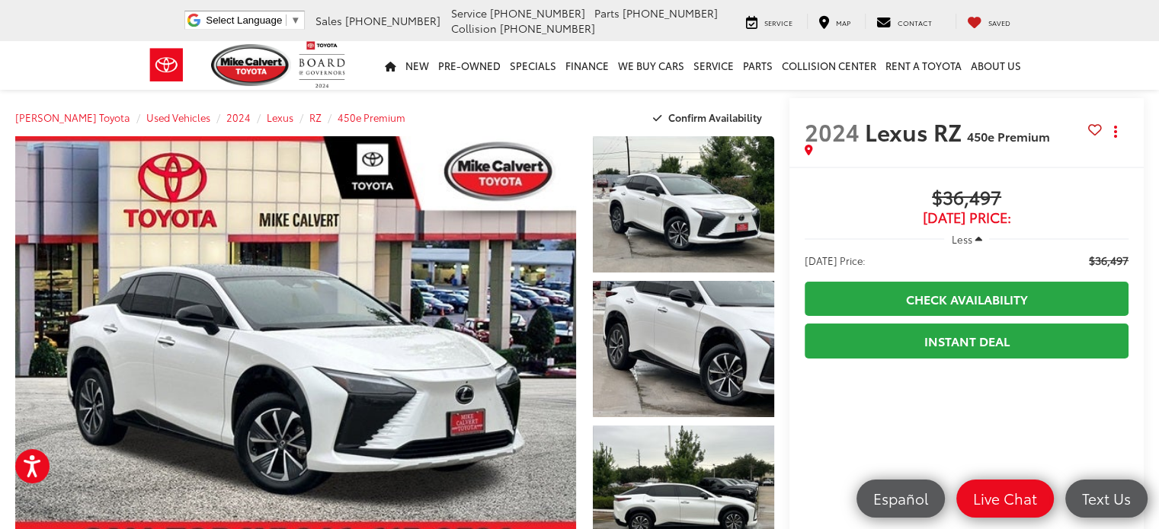
scroll to position [0, 0]
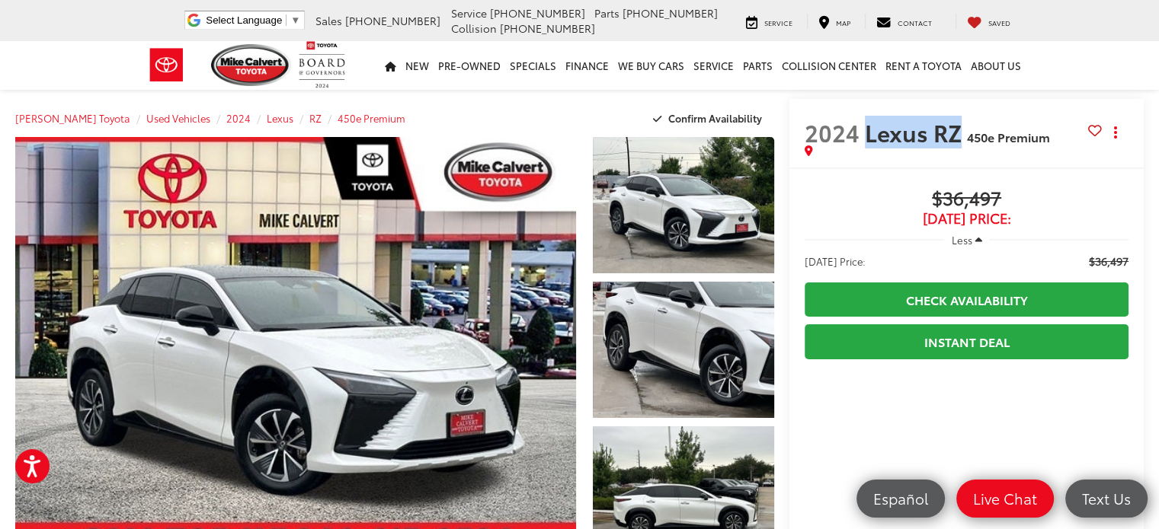
drag, startPoint x: 964, startPoint y: 135, endPoint x: 864, endPoint y: 140, distance: 100.7
click at [865, 140] on span "Lexus RZ" at bounding box center [916, 132] width 102 height 33
click at [1044, 142] on span "450e Premium" at bounding box center [1008, 137] width 83 height 18
drag, startPoint x: 1060, startPoint y: 137, endPoint x: 795, endPoint y: 136, distance: 265.9
click at [795, 136] on div "2024 Lexus RZ 450e Premium Copy Link Share Print" at bounding box center [966, 133] width 354 height 69
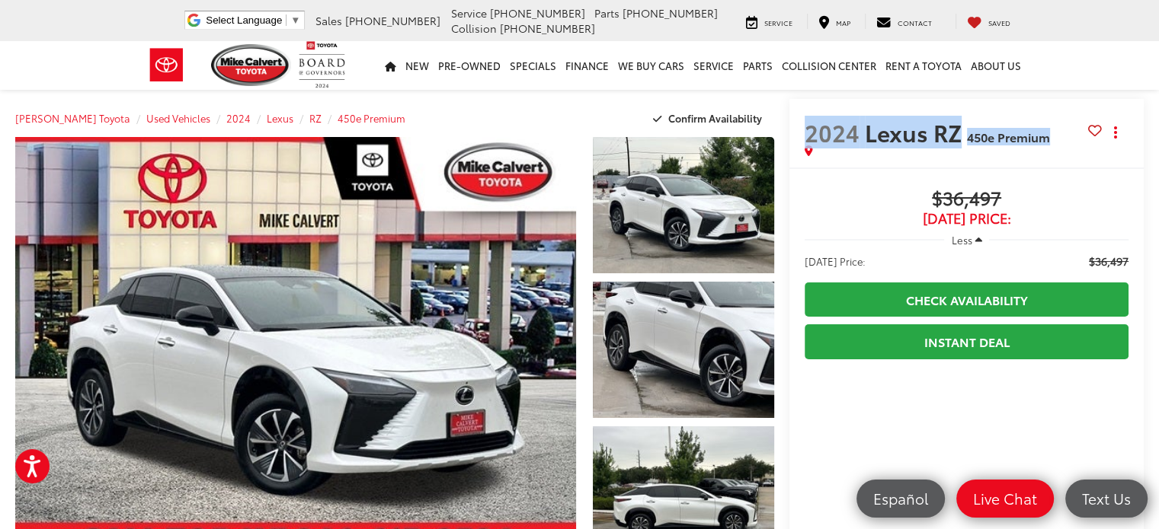
copy h2 "2024 Lexus RZ 450e Premium"
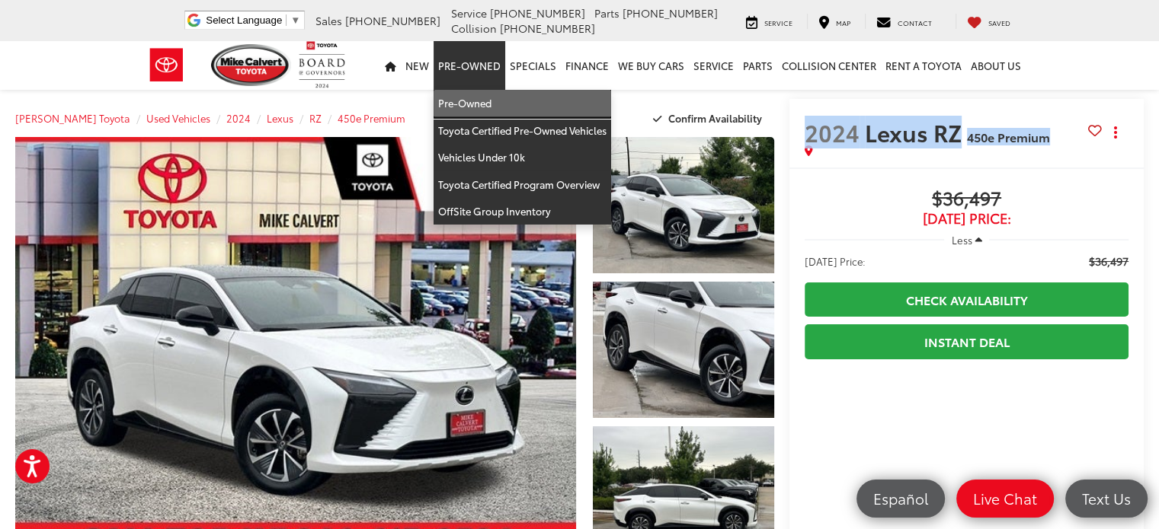
click at [497, 101] on link "Pre-Owned" at bounding box center [521, 103] width 177 height 27
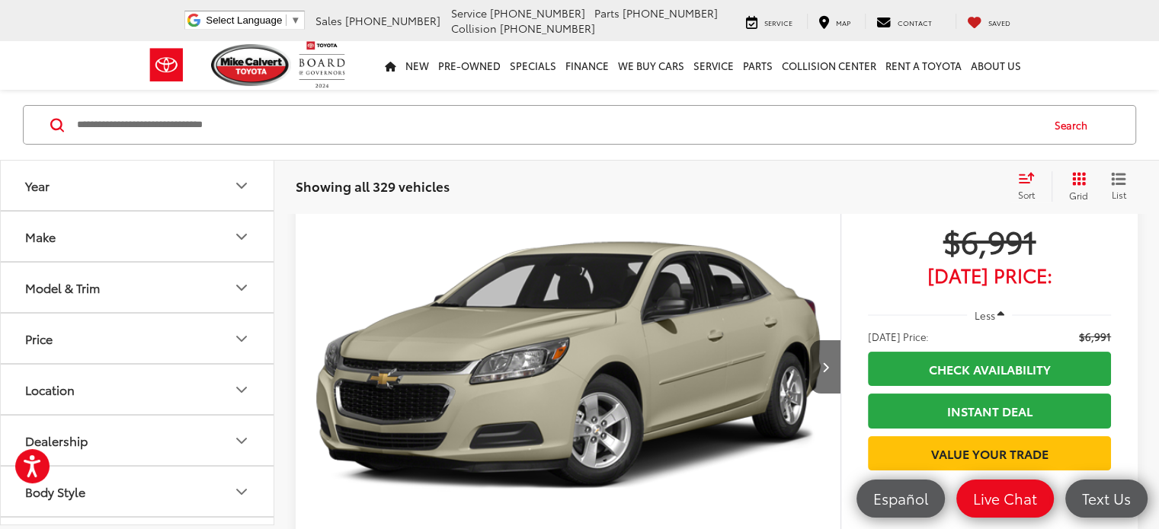
click at [203, 197] on button "Year" at bounding box center [138, 186] width 274 height 50
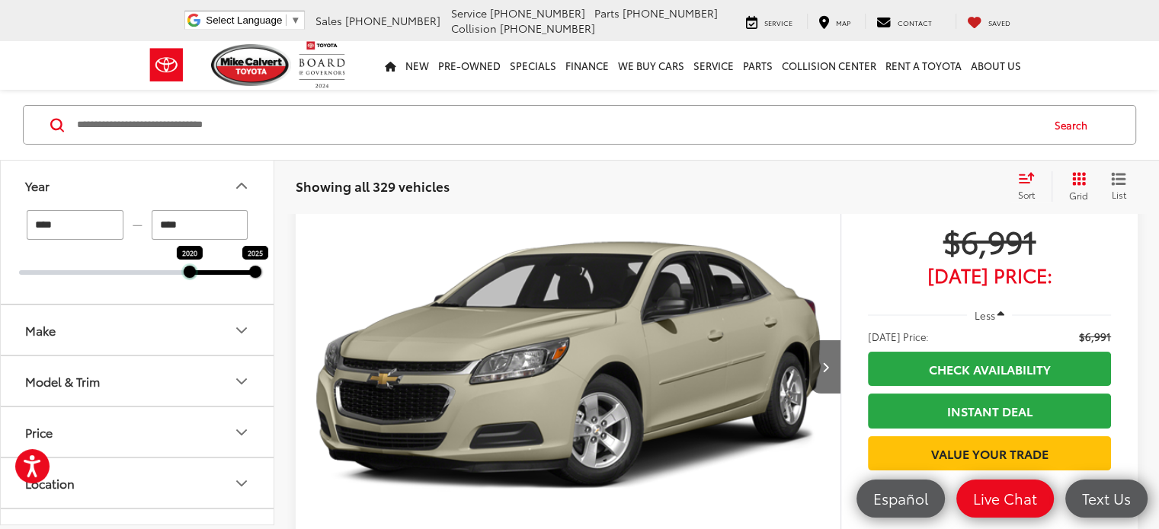
drag, startPoint x: 18, startPoint y: 271, endPoint x: 186, endPoint y: 277, distance: 167.7
click at [186, 277] on div at bounding box center [190, 272] width 12 height 12
type input "****"
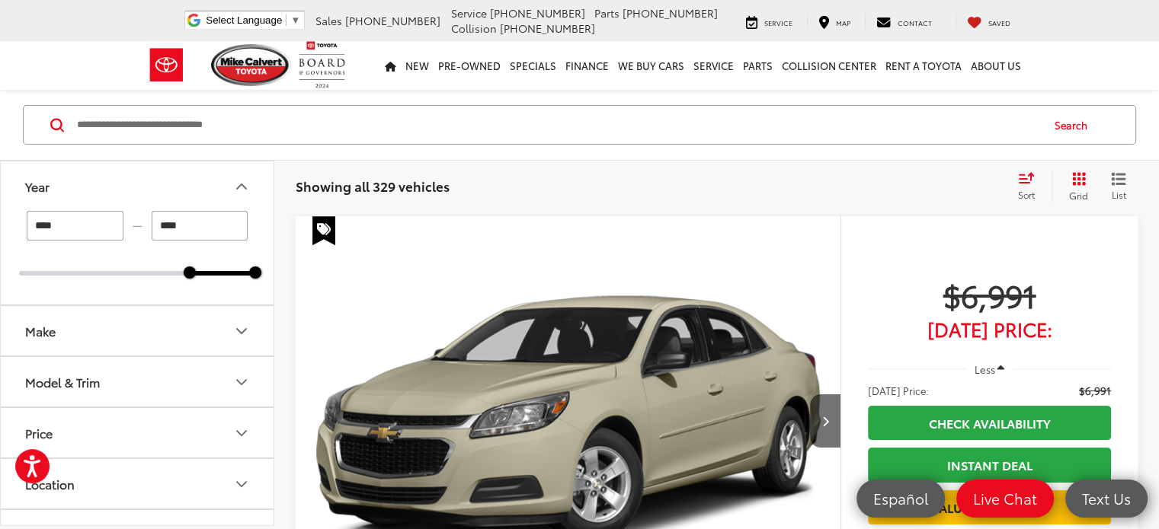
click at [210, 174] on button "Year" at bounding box center [138, 186] width 274 height 50
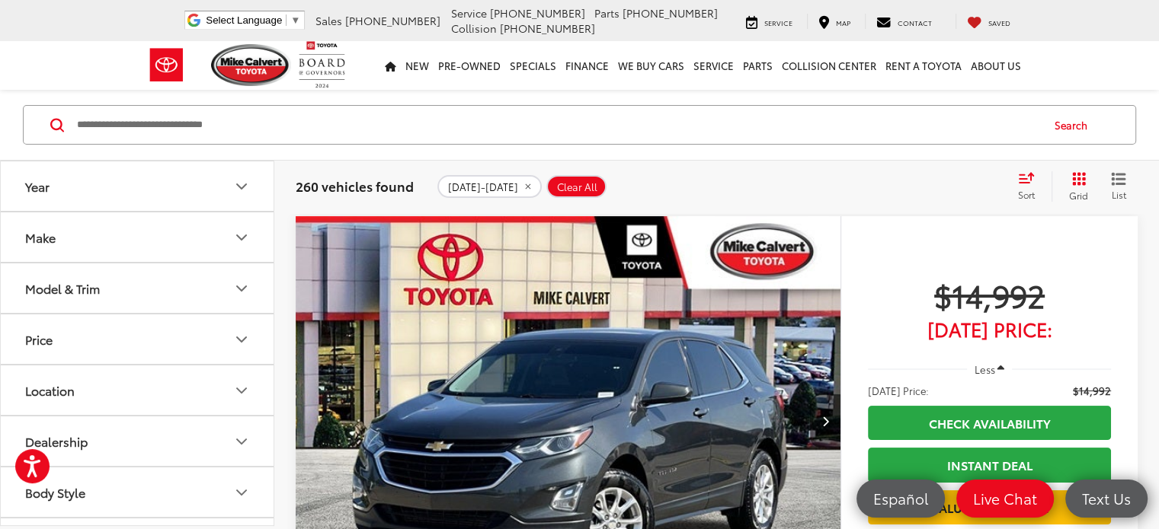
click at [230, 235] on button "Make" at bounding box center [138, 238] width 274 height 50
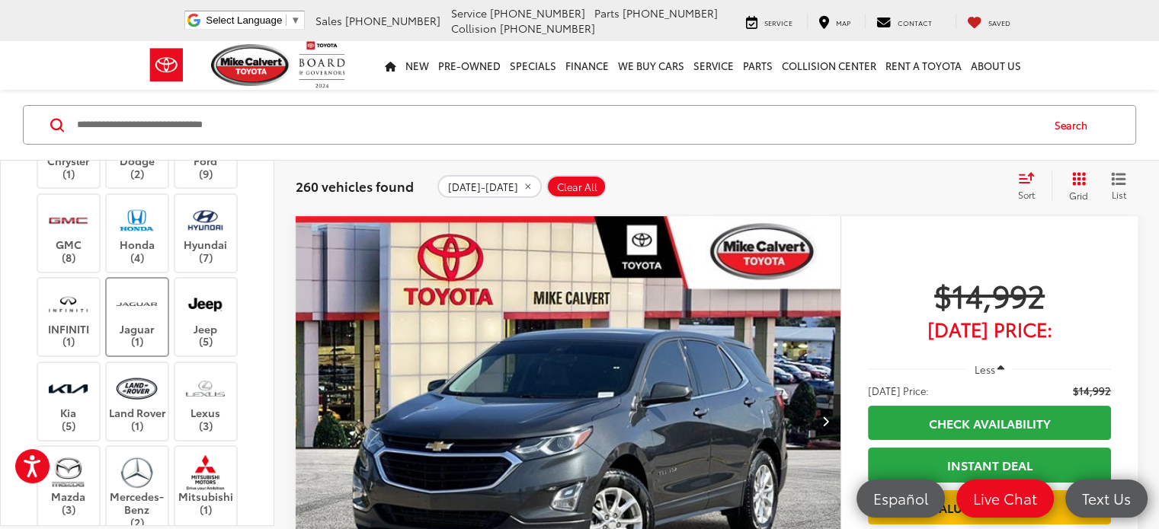
scroll to position [229, 0]
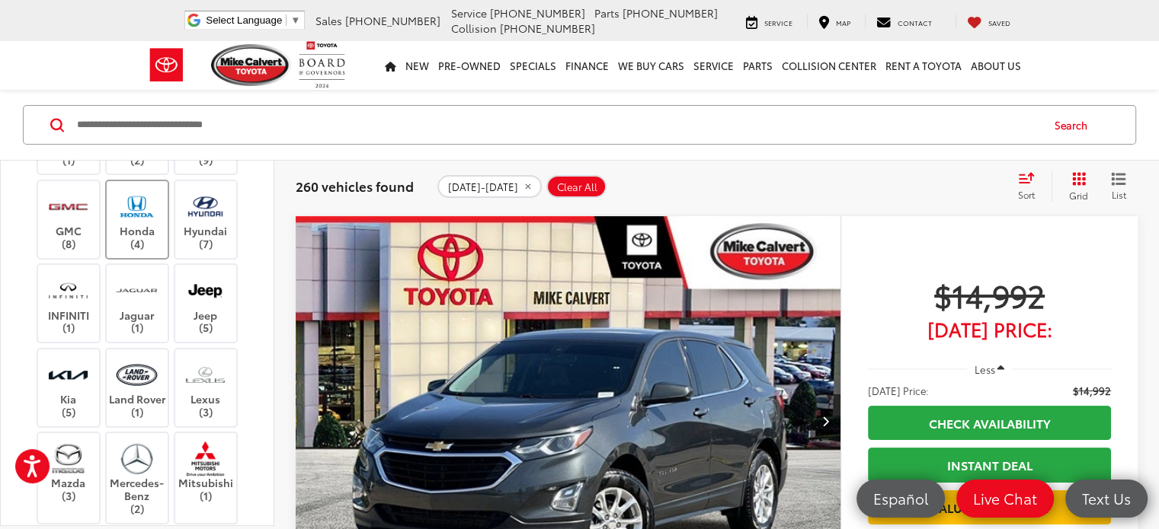
click at [132, 225] on img at bounding box center [137, 207] width 42 height 36
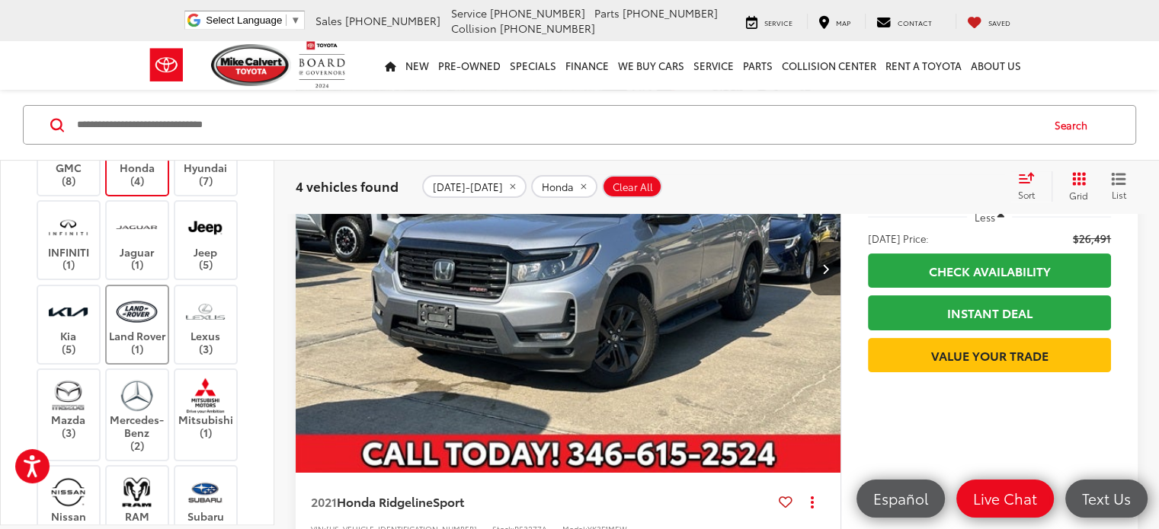
scroll to position [305, 0]
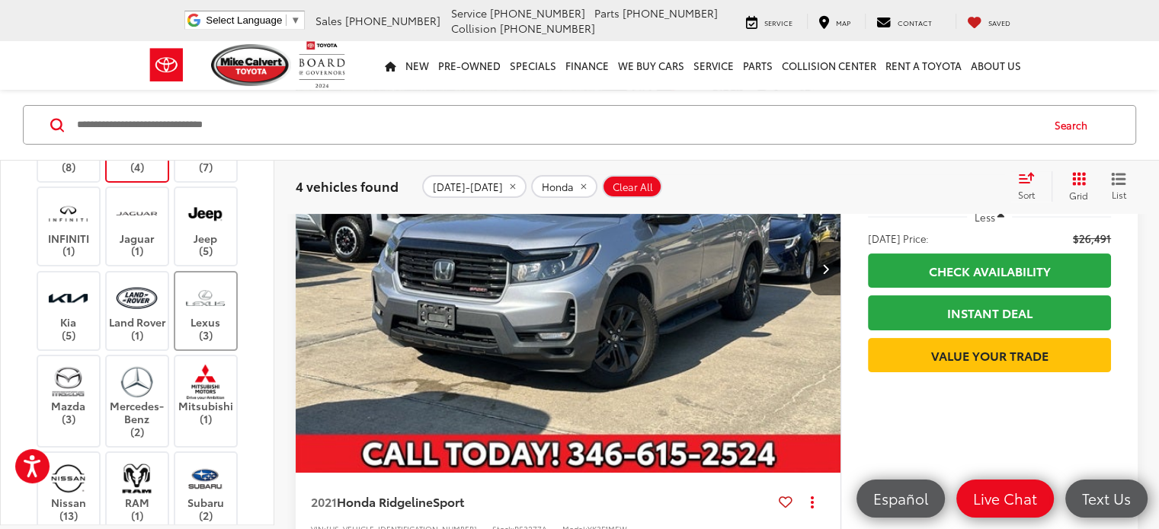
click at [215, 316] on img at bounding box center [205, 298] width 42 height 36
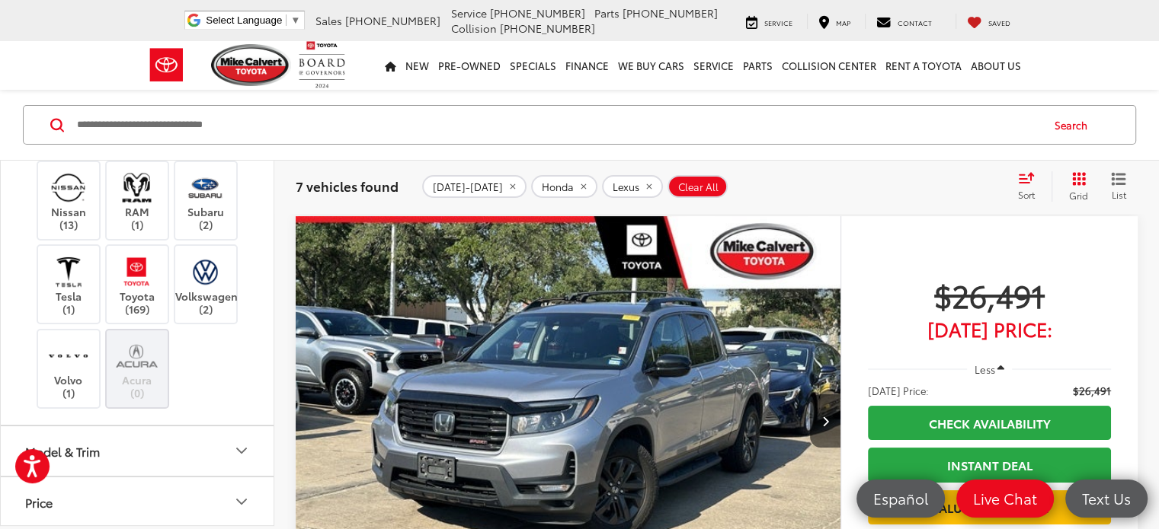
scroll to position [609, 0]
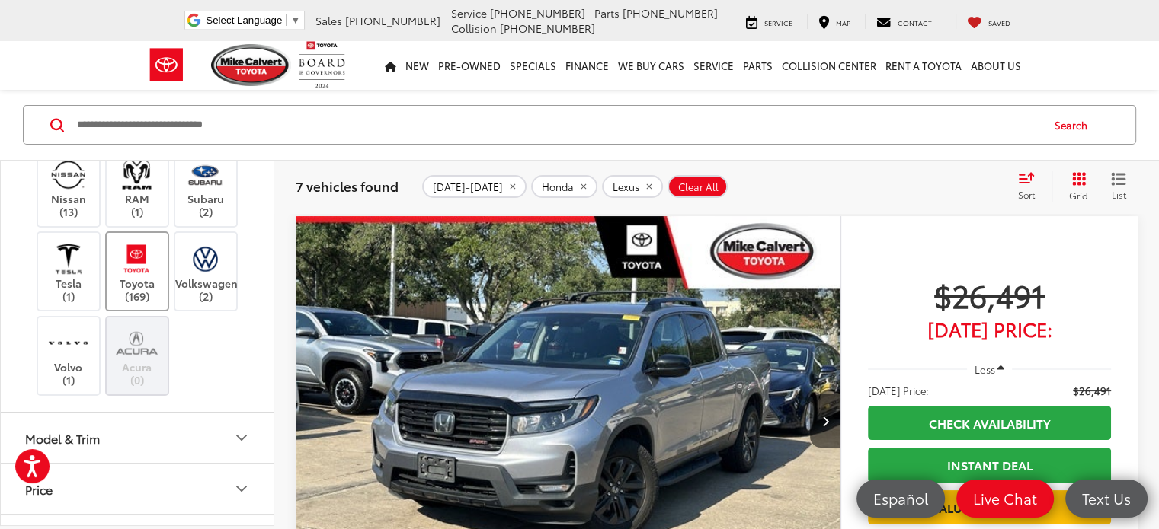
click at [133, 277] on img at bounding box center [137, 259] width 42 height 36
